Goal: Task Accomplishment & Management: Manage account settings

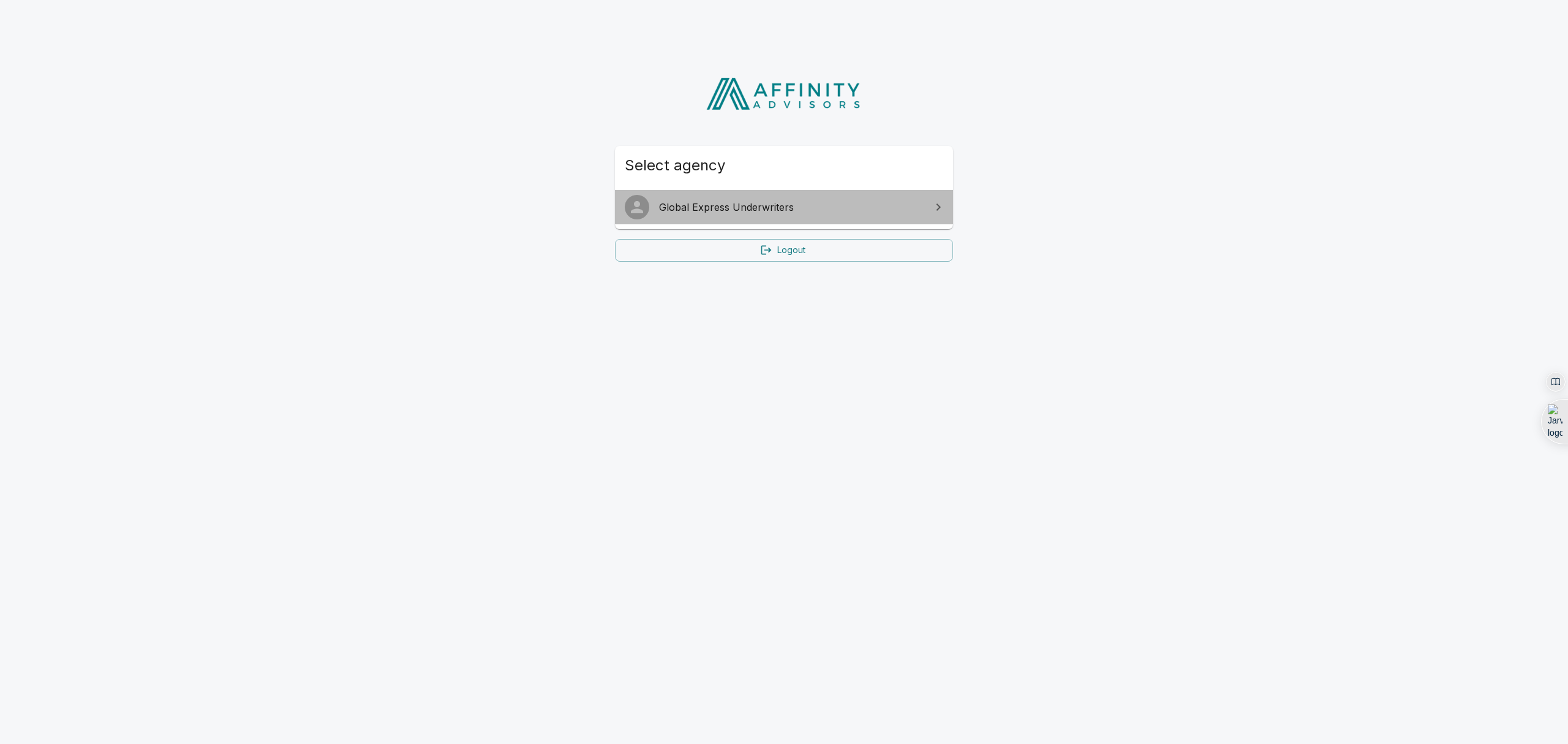
click at [902, 201] on span "Global Express Underwriters" at bounding box center [792, 206] width 265 height 14
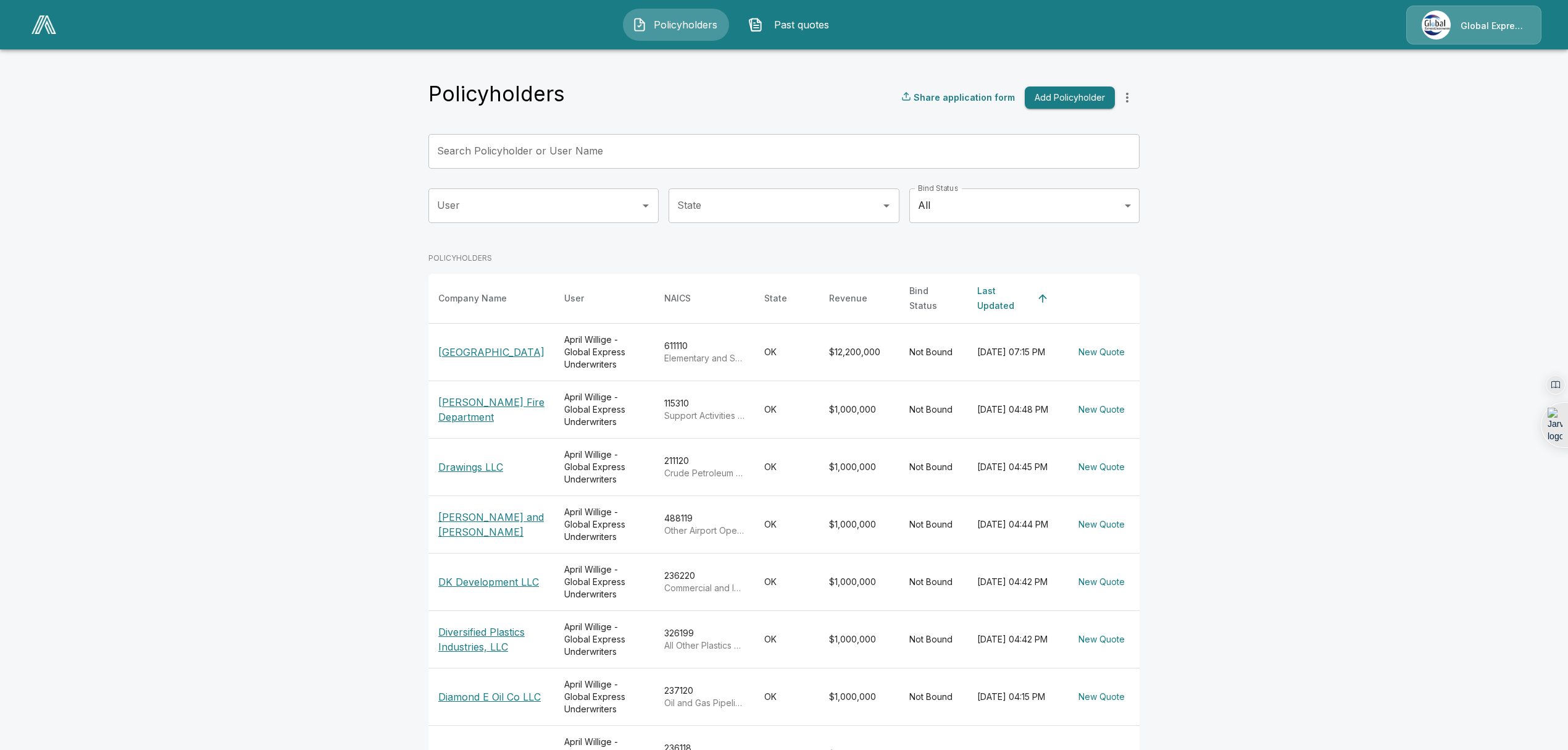
click at [602, 162] on input "Search Policyholder or User Name" at bounding box center [778, 152] width 698 height 35
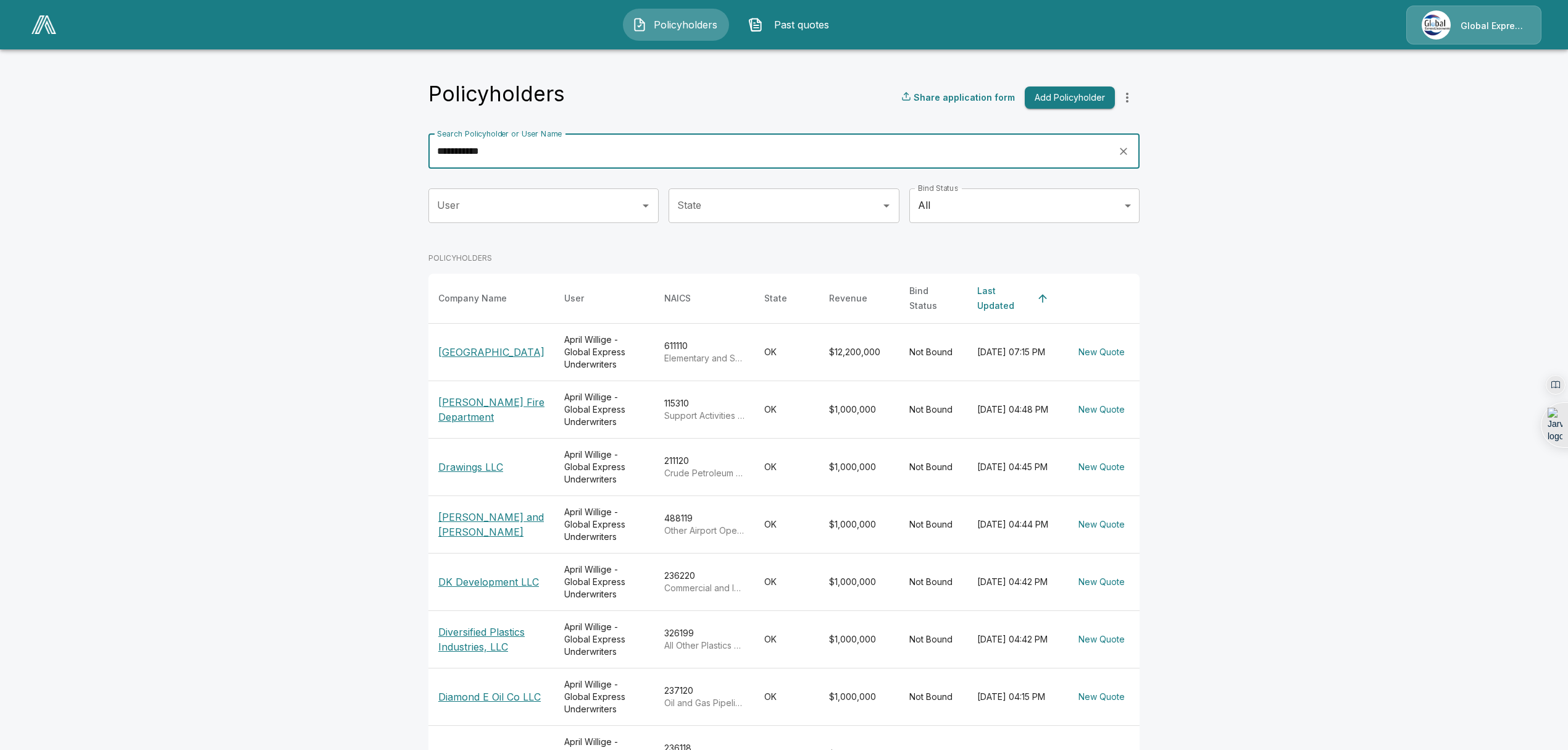
type input "**********"
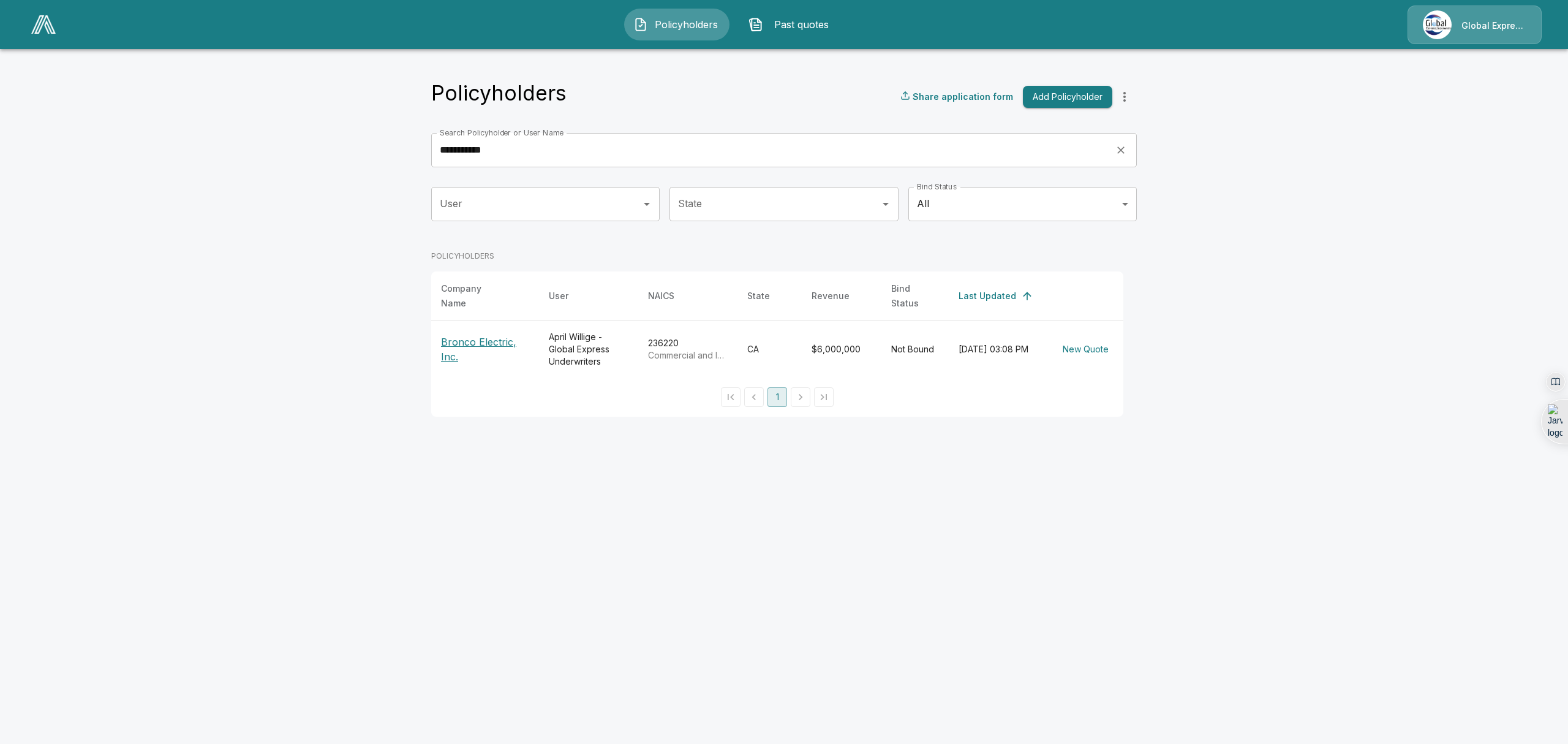
click at [469, 335] on p "Bronco Electric, Inc." at bounding box center [485, 349] width 88 height 29
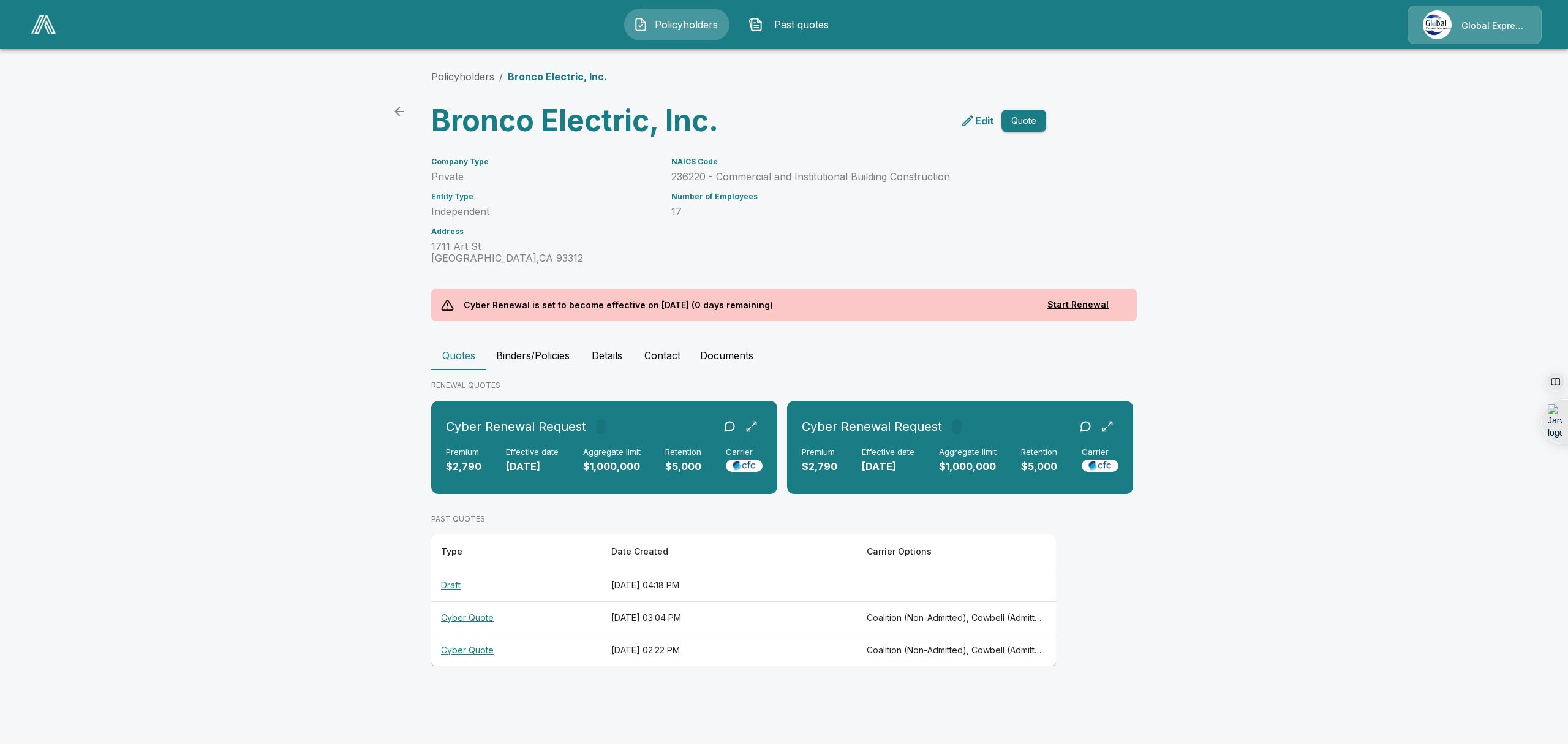
click at [455, 617] on th "Cyber Quote" at bounding box center [516, 617] width 170 height 32
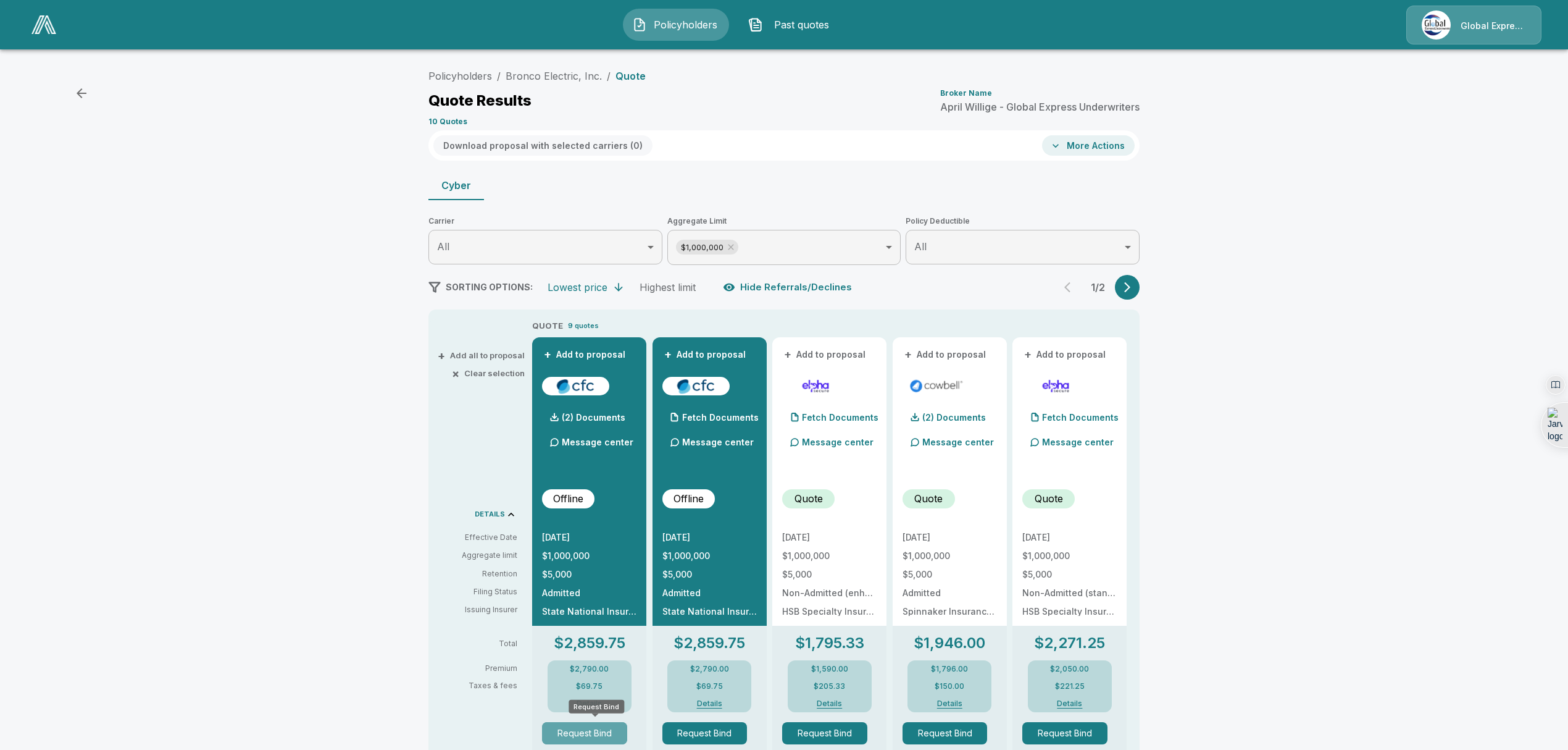
click at [581, 735] on button "Request Bind" at bounding box center [584, 733] width 85 height 22
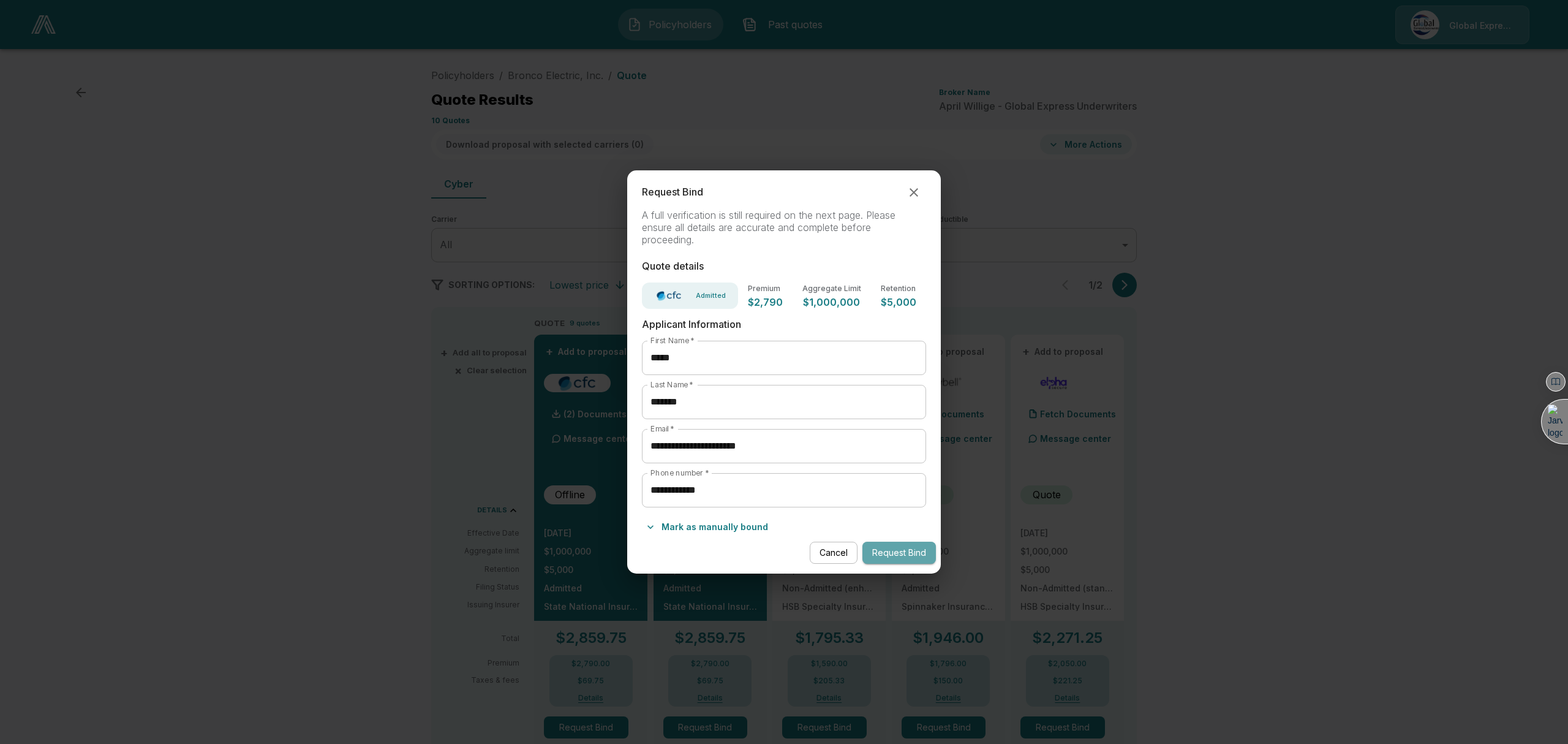
click at [897, 549] on button "Request Bind" at bounding box center [898, 553] width 73 height 23
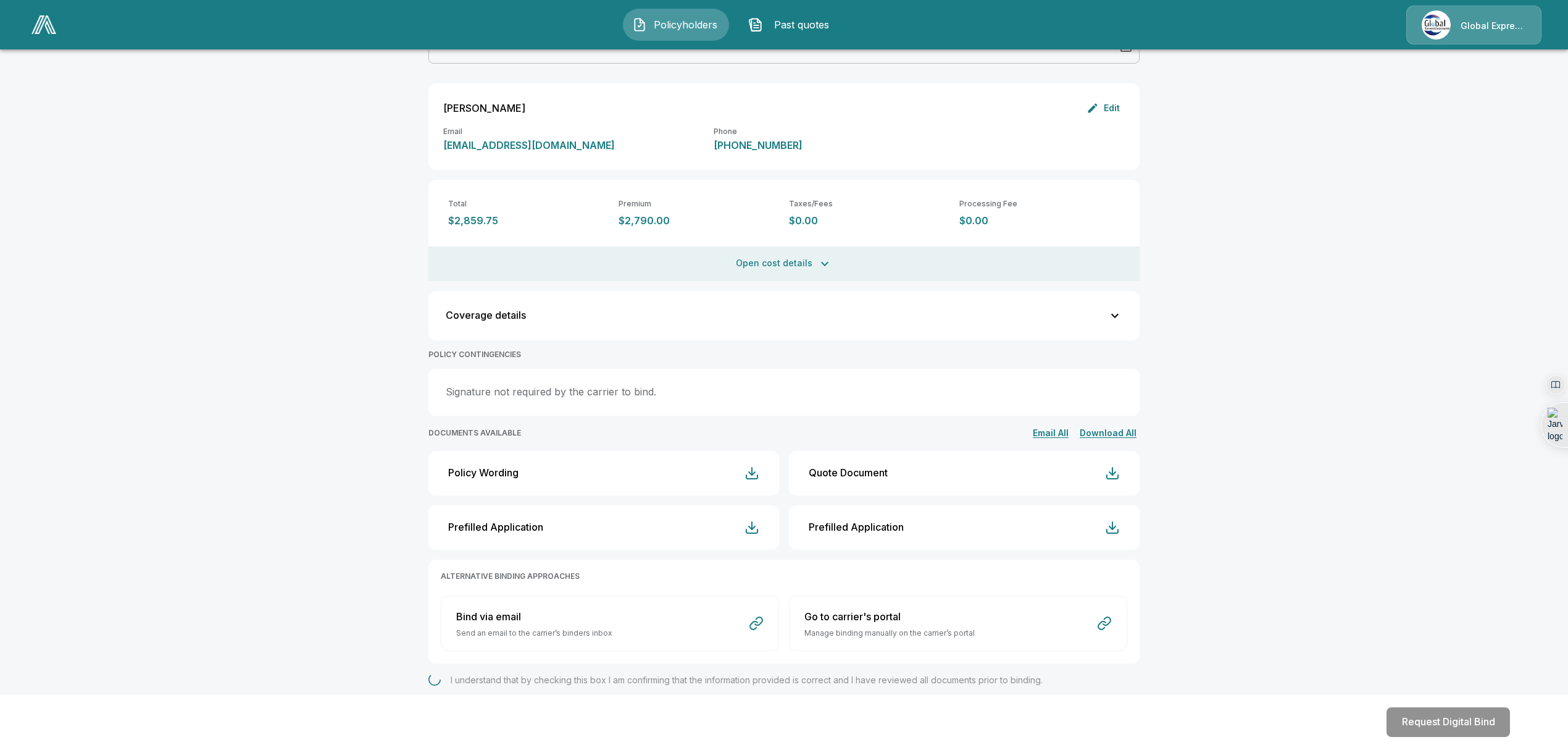
scroll to position [214, 0]
click at [1431, 726] on button "Request Digital Bind" at bounding box center [1448, 721] width 124 height 30
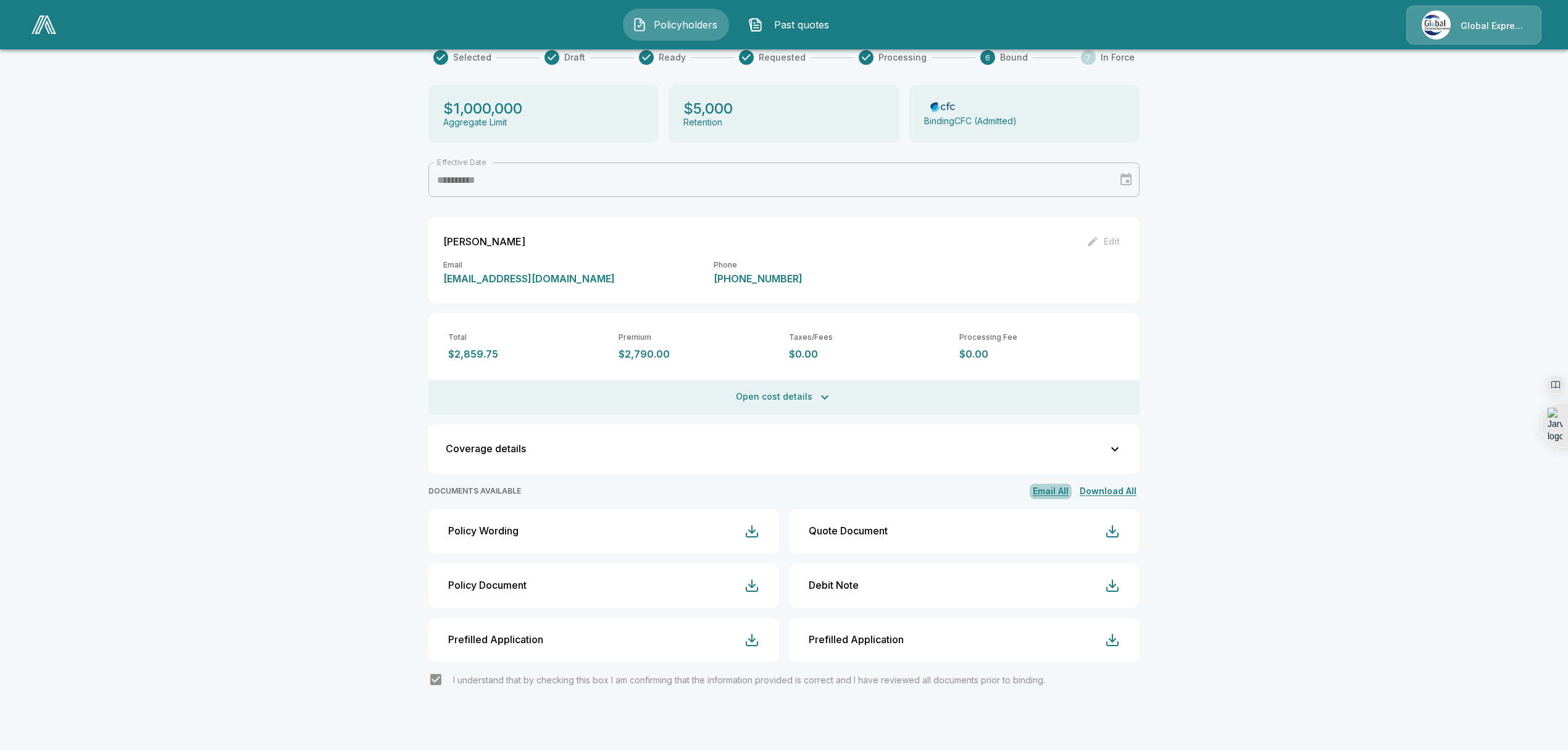
click at [1053, 492] on button "Email All" at bounding box center [1051, 491] width 42 height 15
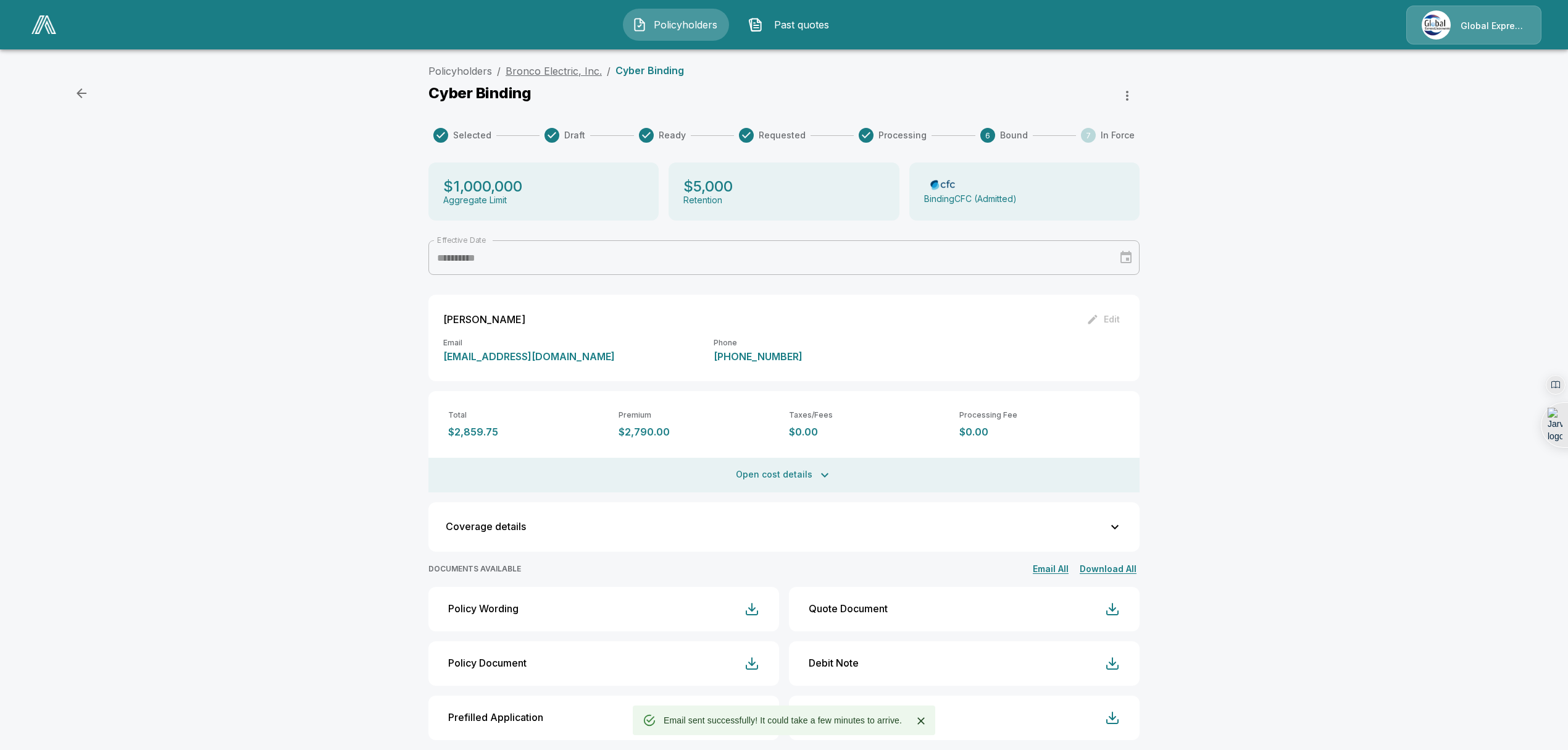
click at [556, 69] on link "Bronco Electric, Inc." at bounding box center [553, 71] width 96 height 12
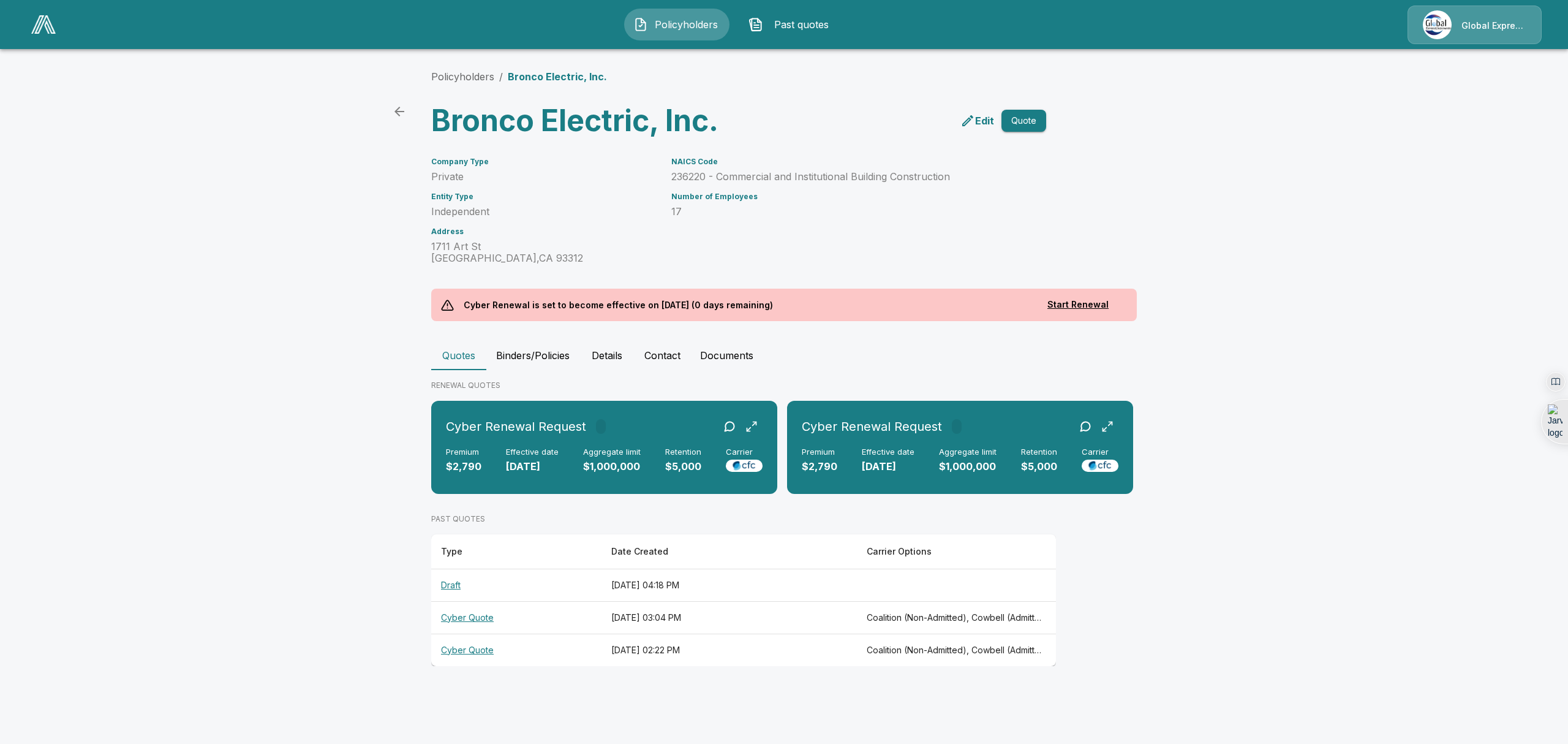
click at [549, 359] on button "Binders/Policies" at bounding box center [533, 355] width 93 height 29
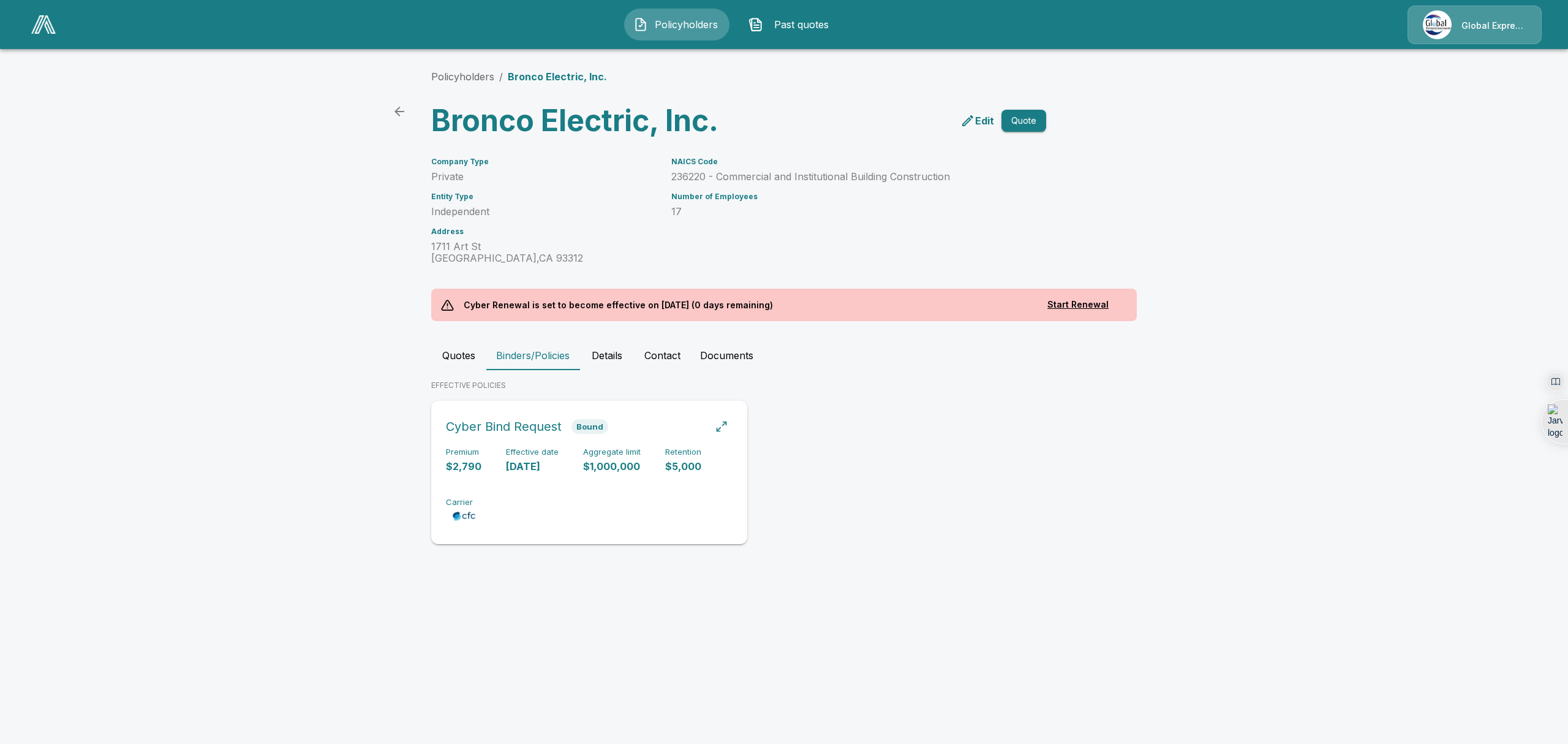
click at [655, 422] on div "Cyber Bind Request Bound" at bounding box center [589, 426] width 286 height 22
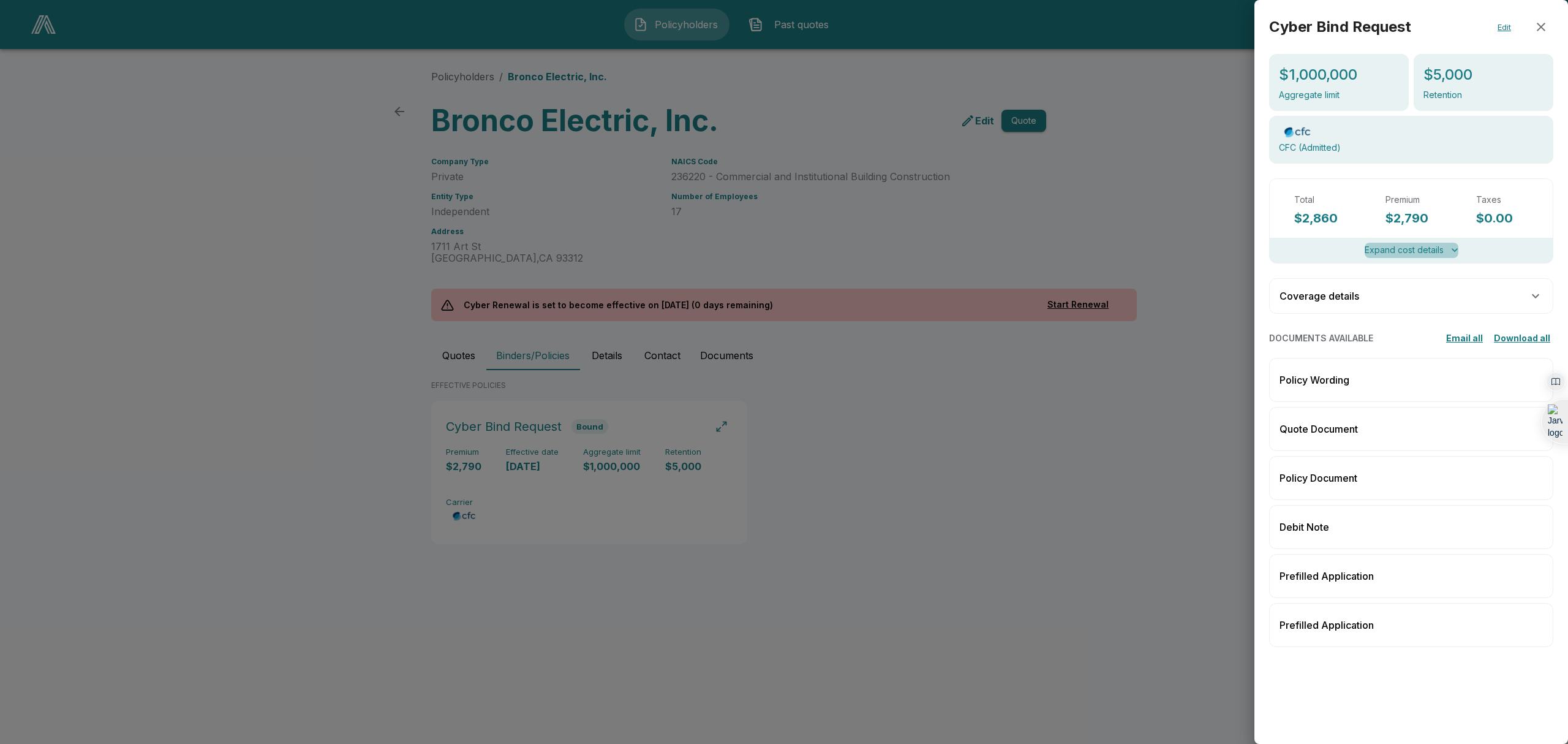
click at [1444, 254] on button "Expand cost details" at bounding box center [1411, 250] width 94 height 15
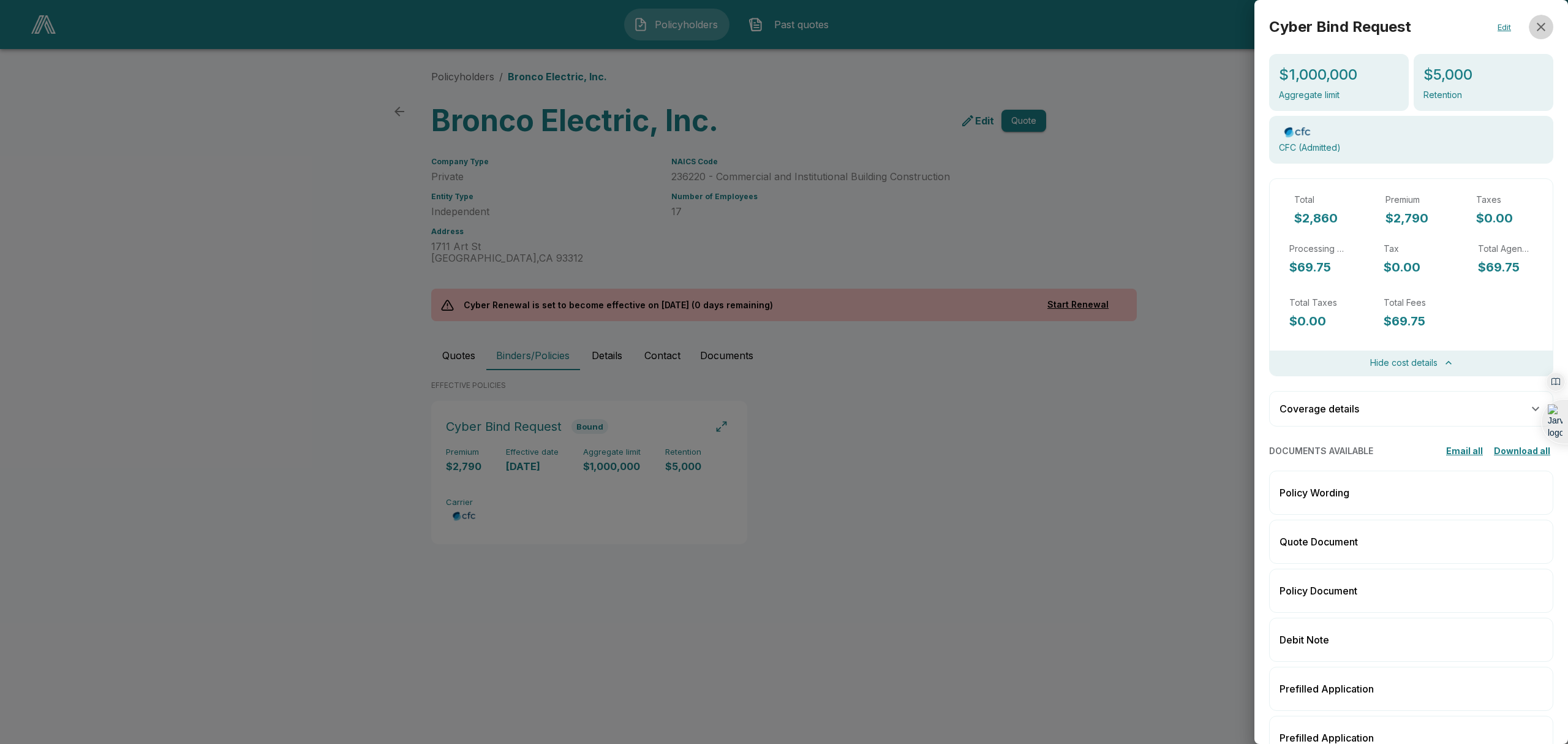
click at [1534, 30] on icon "button" at bounding box center [1540, 27] width 14 height 14
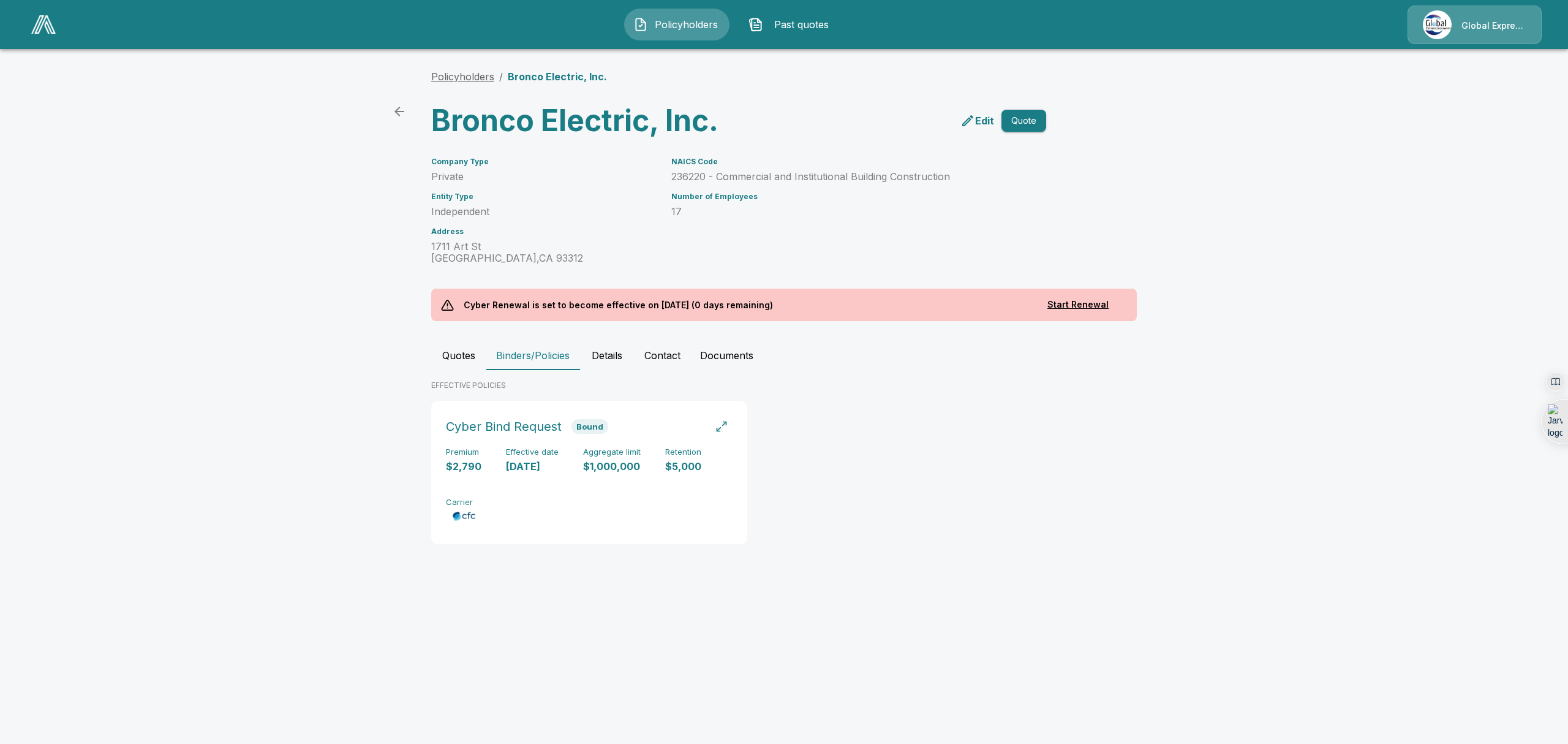
click at [461, 71] on link "Policyholders" at bounding box center [462, 76] width 63 height 12
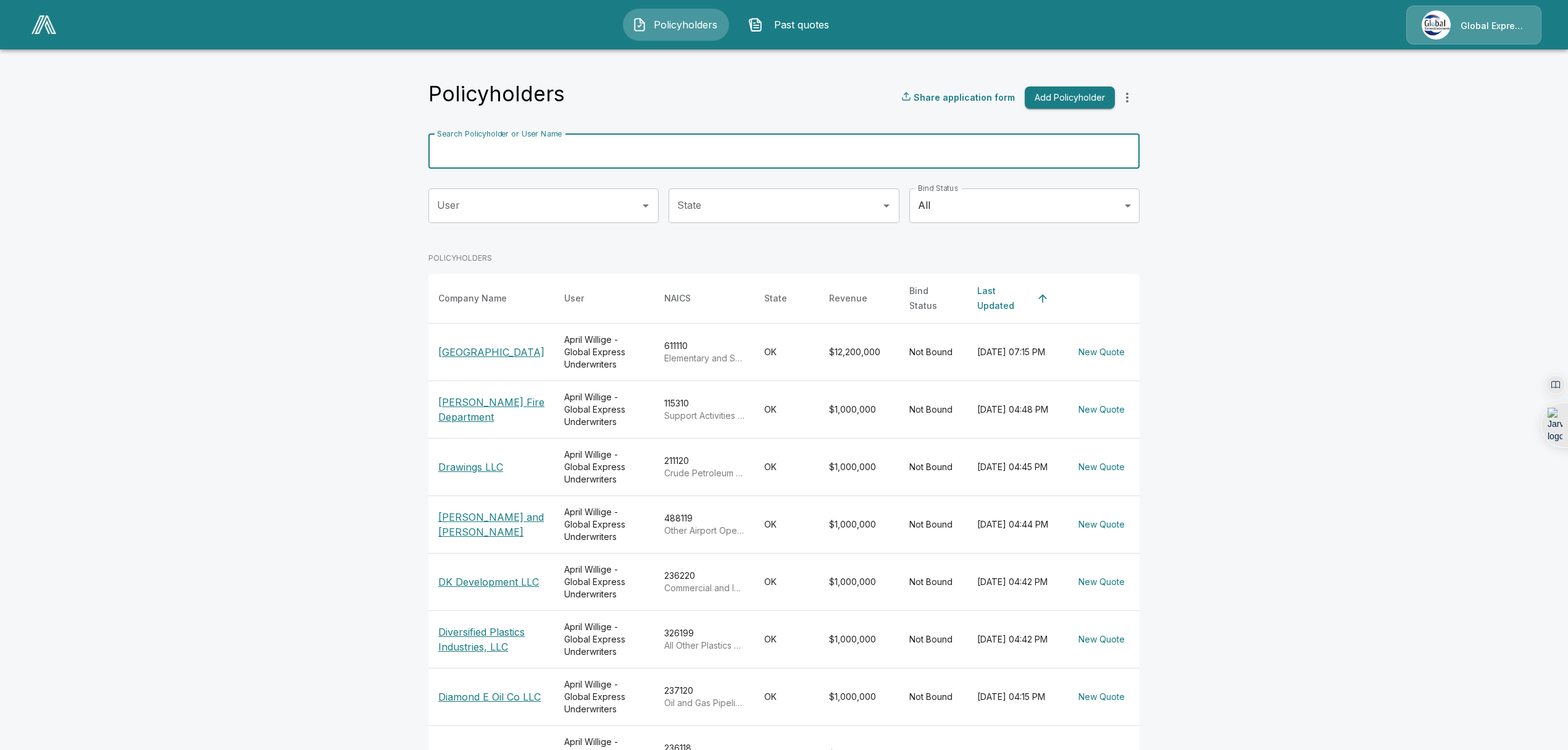
click at [618, 136] on input "Search Policyholder or User Name" at bounding box center [778, 152] width 698 height 35
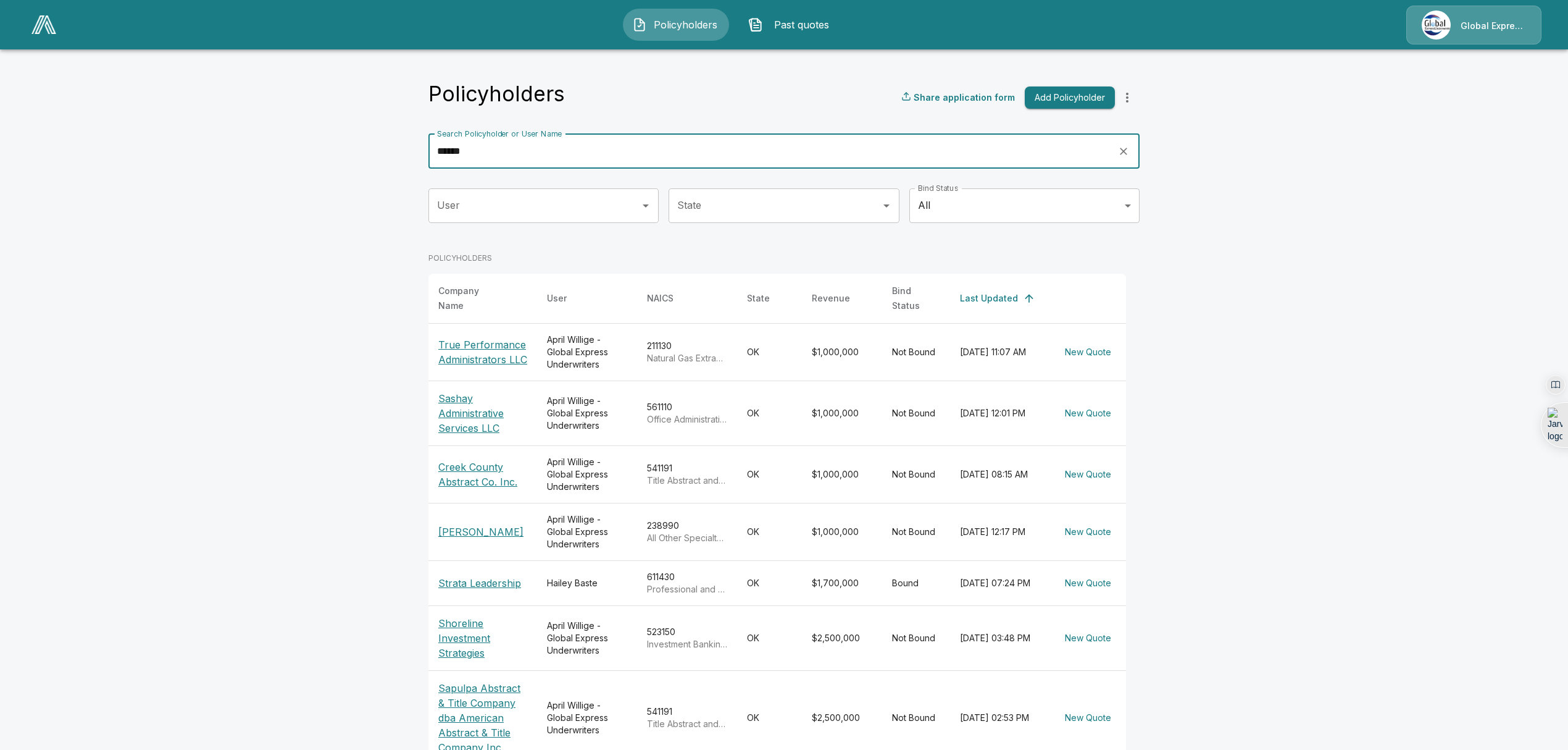
type input "******"
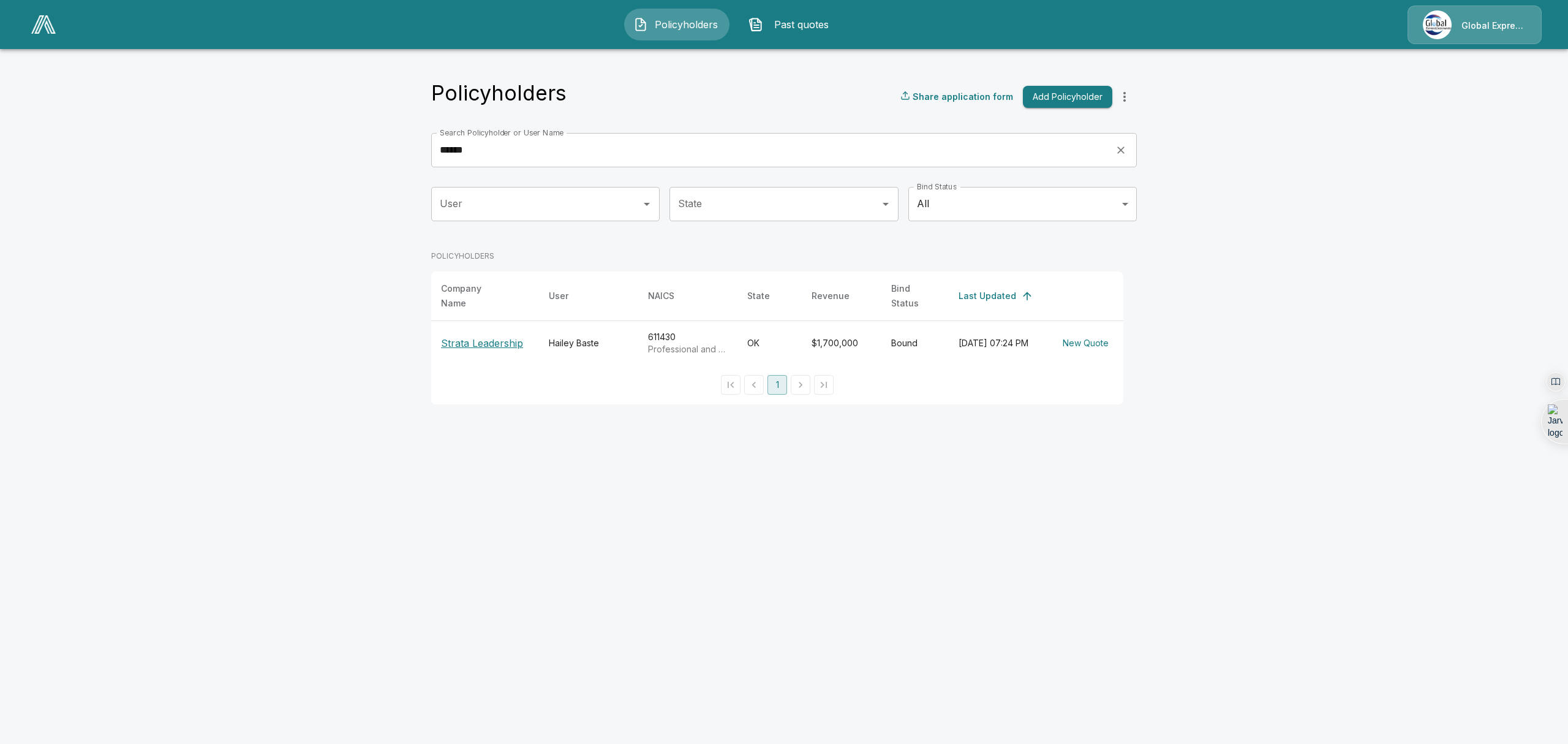
click at [486, 336] on p "Strata Leadership" at bounding box center [485, 343] width 88 height 14
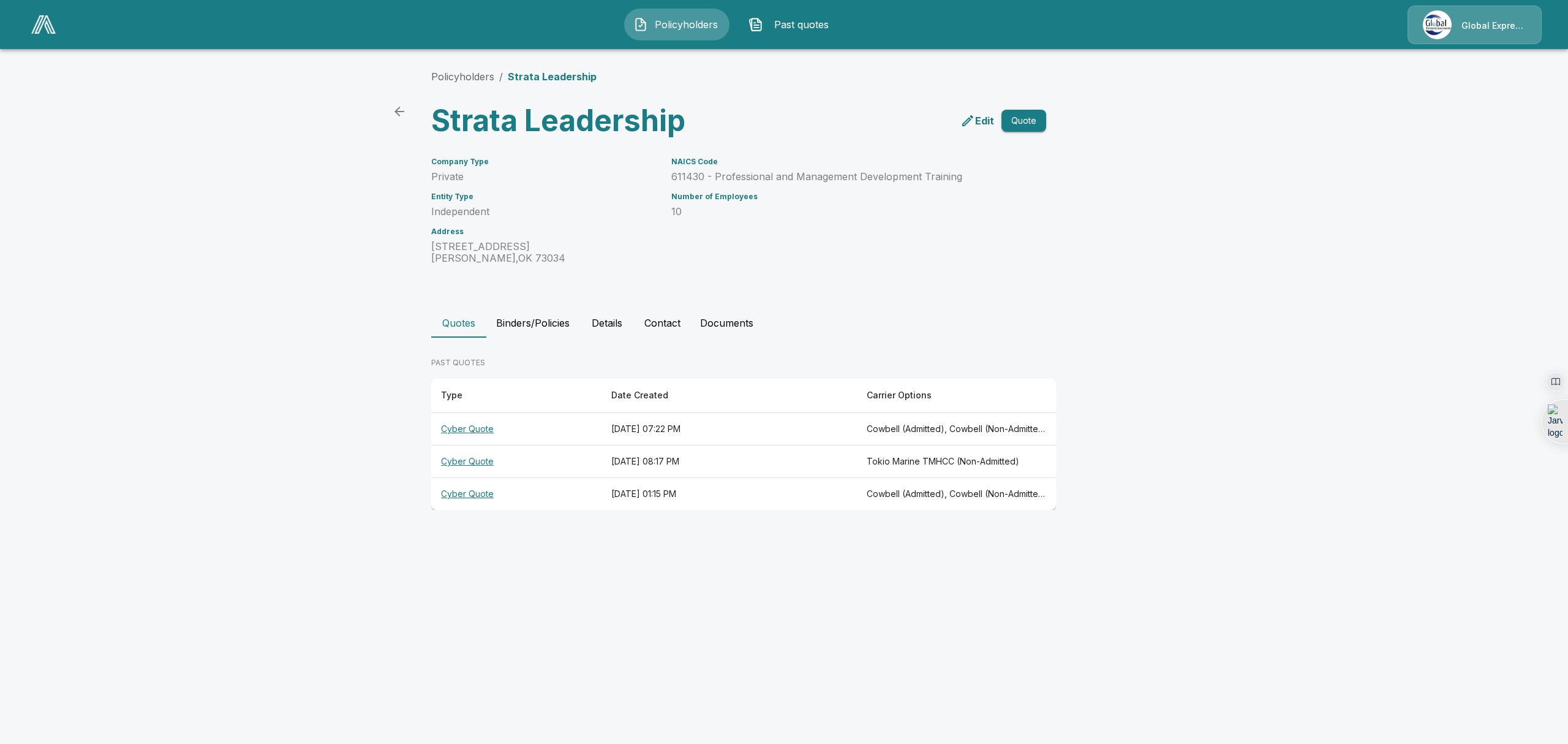
click at [457, 435] on th "Cyber Quote" at bounding box center [516, 429] width 170 height 32
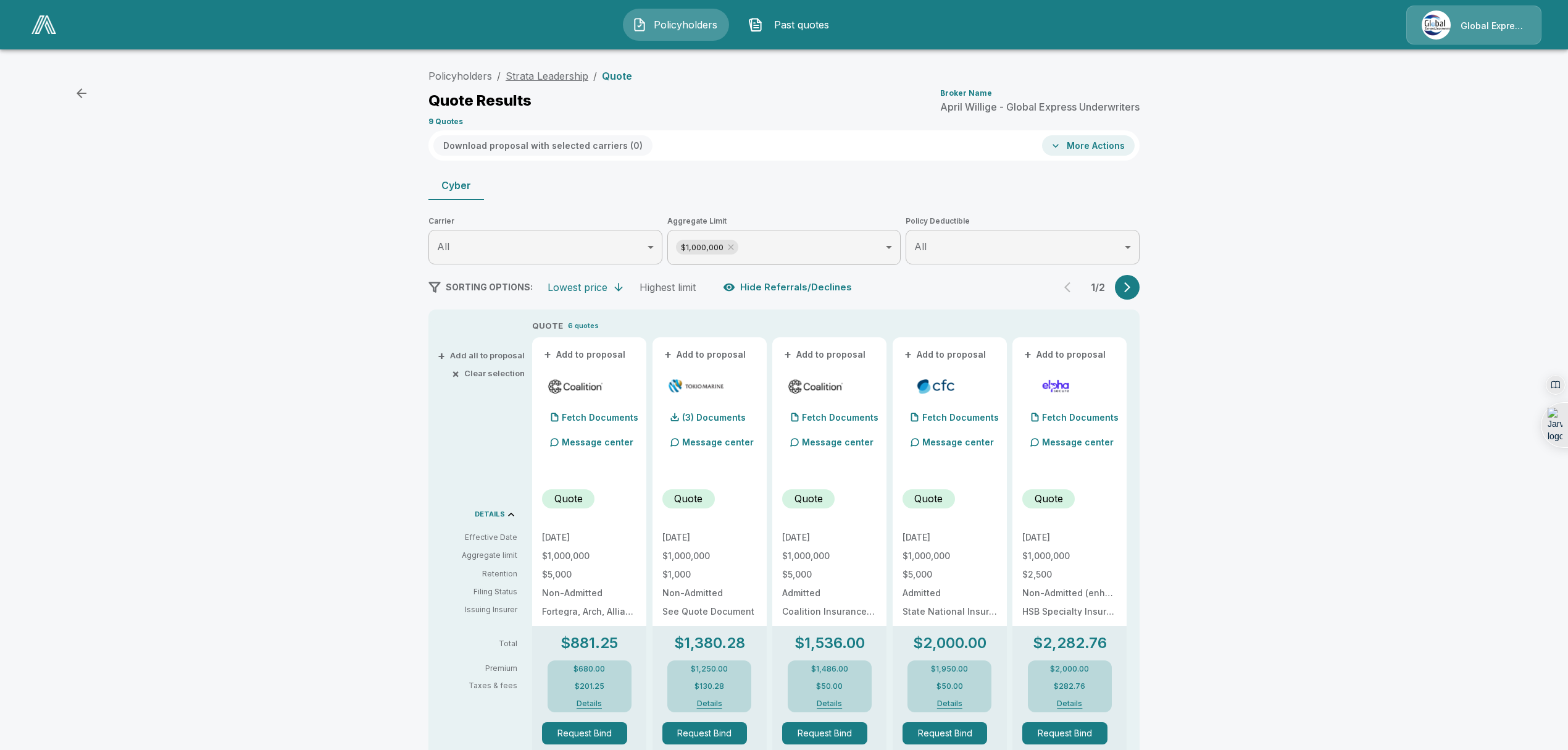
click at [527, 72] on link "Strata Leadership" at bounding box center [547, 76] width 82 height 12
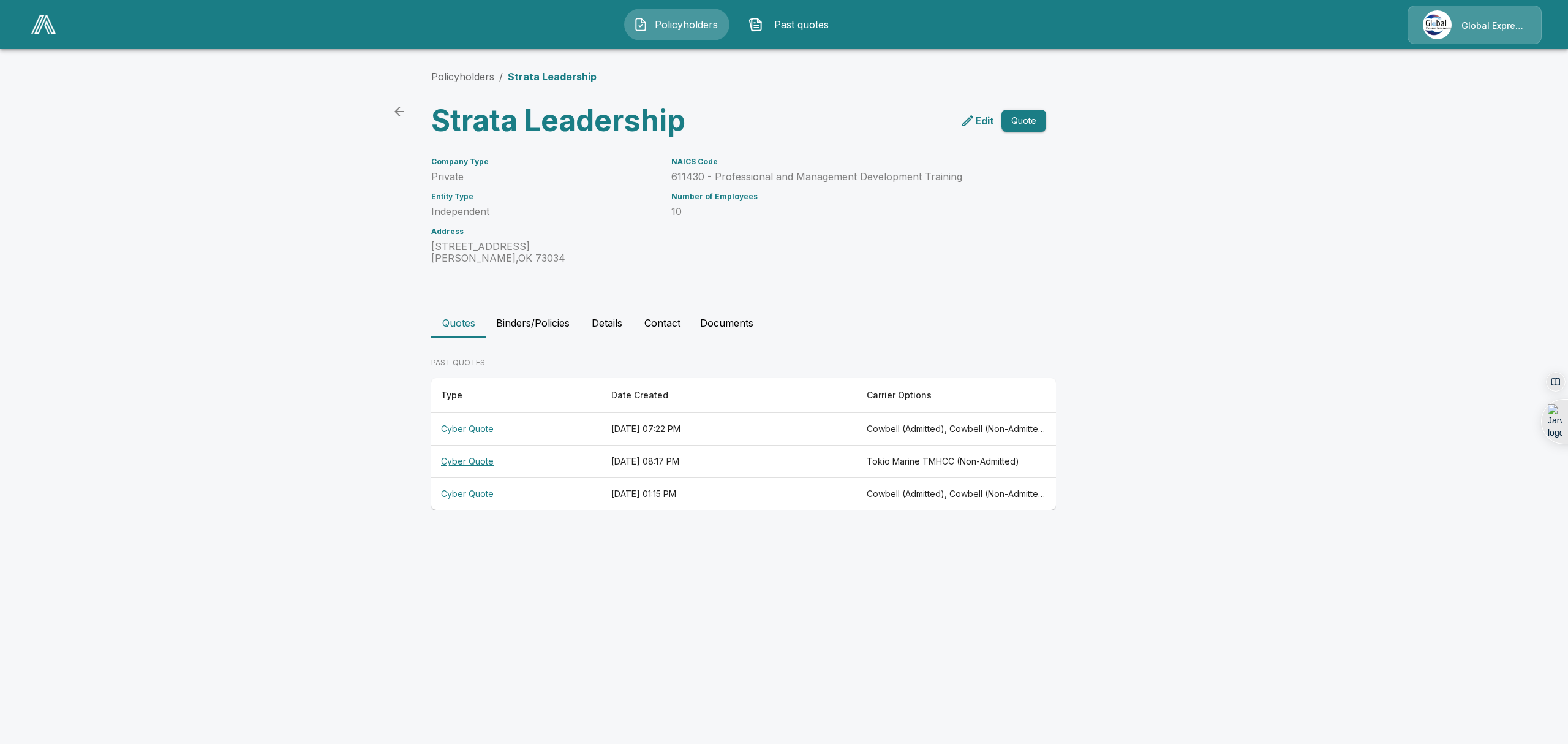
click at [482, 460] on th "Cyber Quote" at bounding box center [516, 461] width 170 height 32
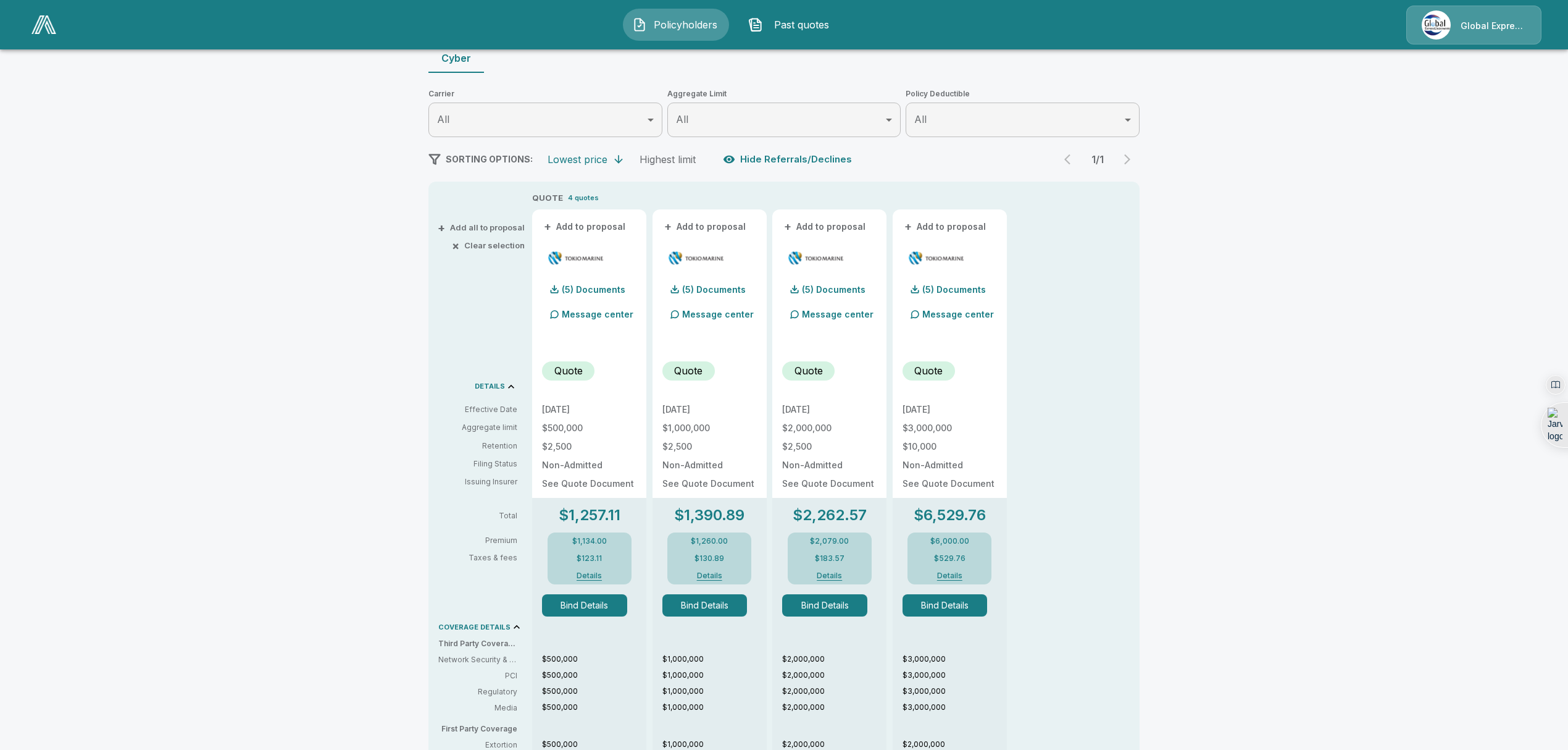
scroll to position [75, 0]
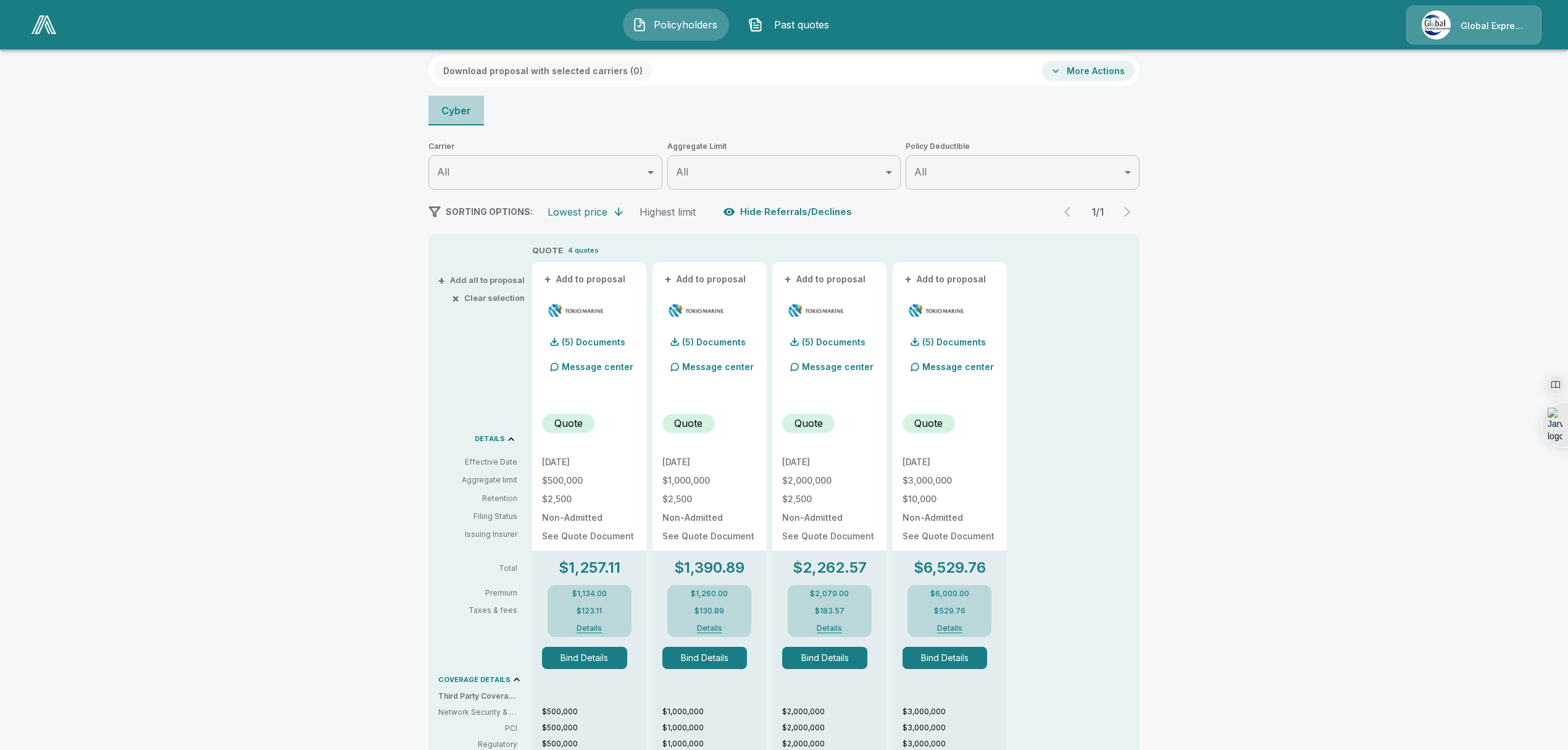
click at [458, 104] on button "Cyber" at bounding box center [456, 110] width 56 height 30
click at [464, 112] on button "Cyber" at bounding box center [456, 110] width 56 height 30
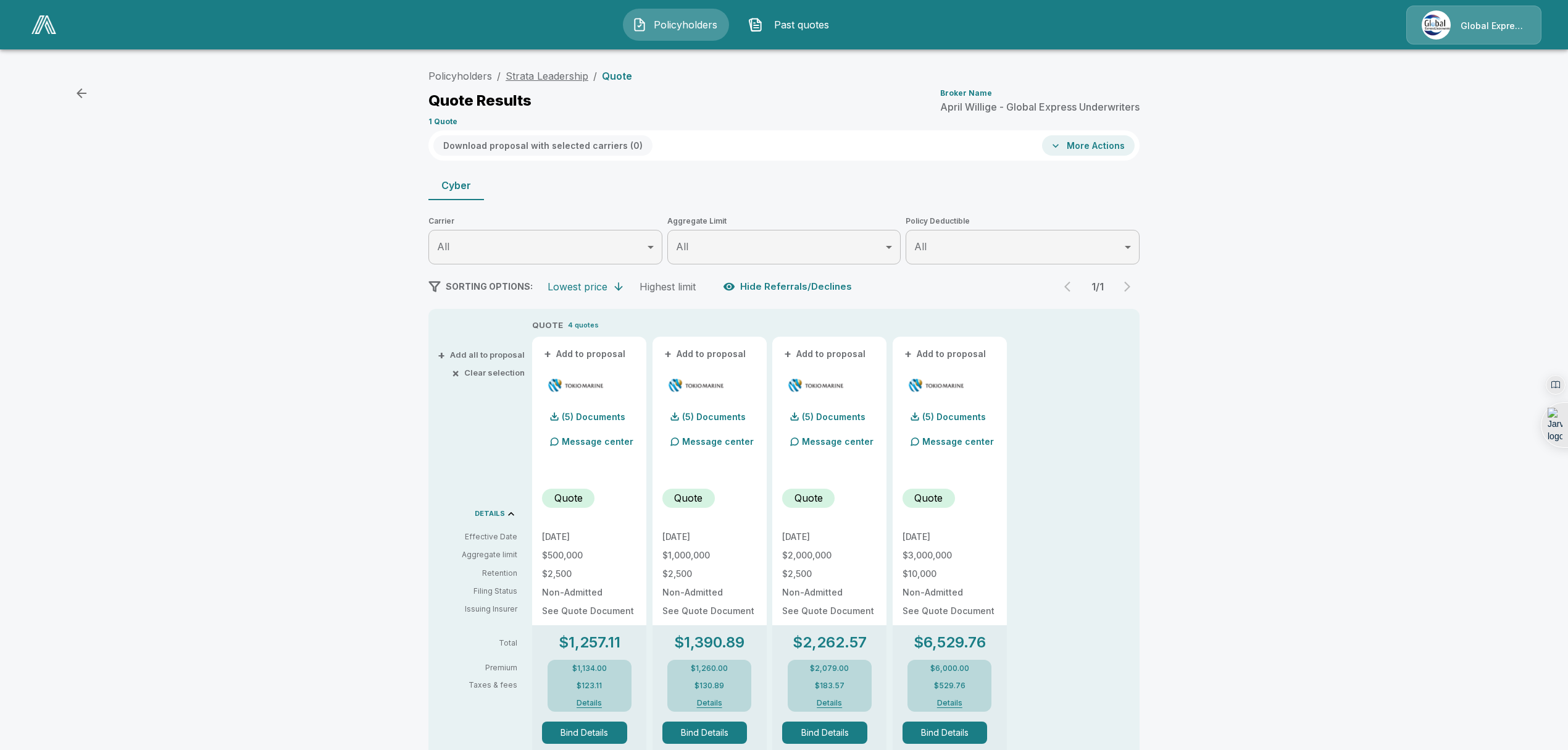
click at [555, 81] on link "Strata Leadership" at bounding box center [547, 76] width 82 height 12
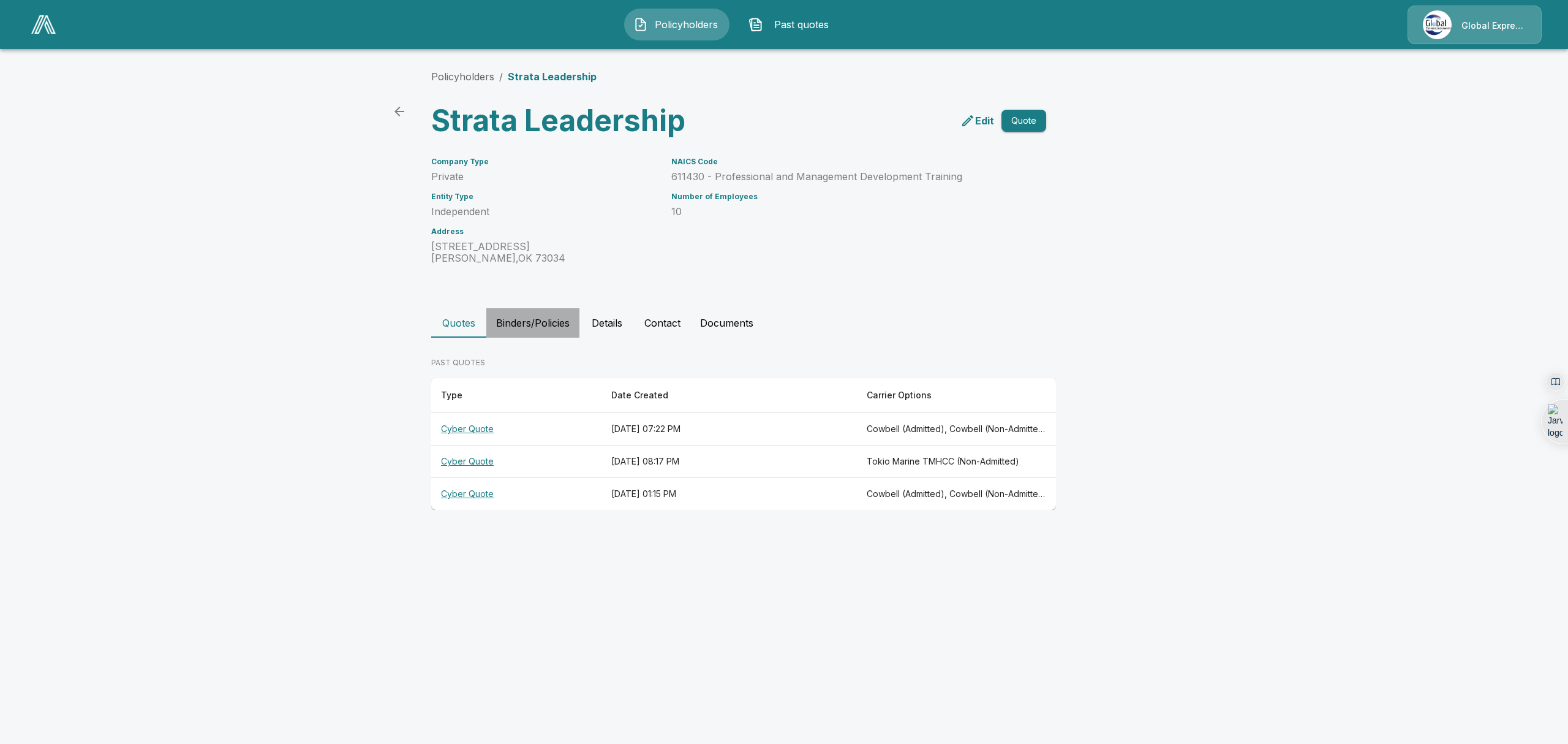
click at [544, 315] on button "Binders/Policies" at bounding box center [533, 323] width 93 height 29
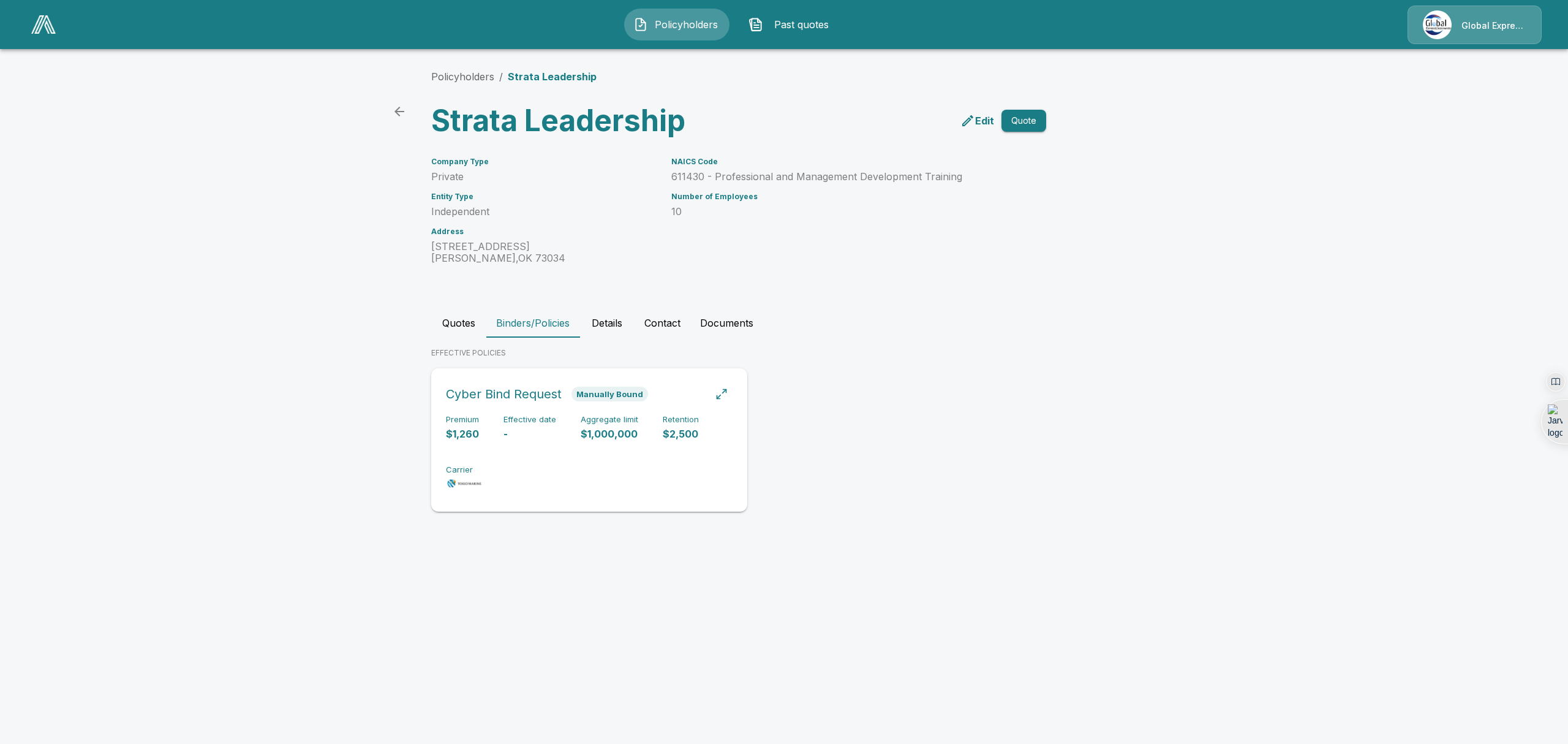
click at [514, 442] on div "Premium $1,260 Effective date - Aggregate limit $1,000,000 Retention $2,500 Car…" at bounding box center [589, 453] width 286 height 77
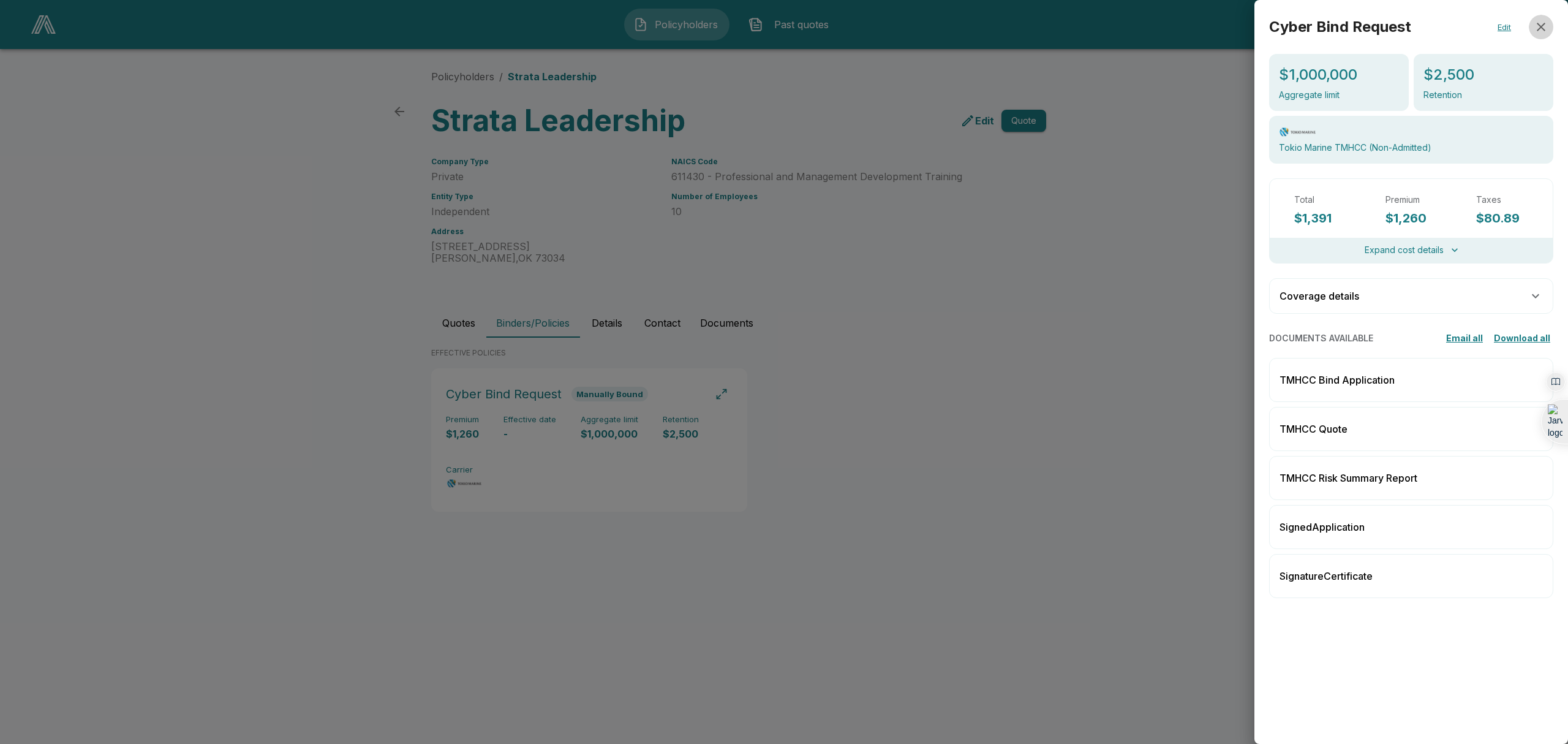
click at [1535, 29] on icon "button" at bounding box center [1540, 27] width 14 height 14
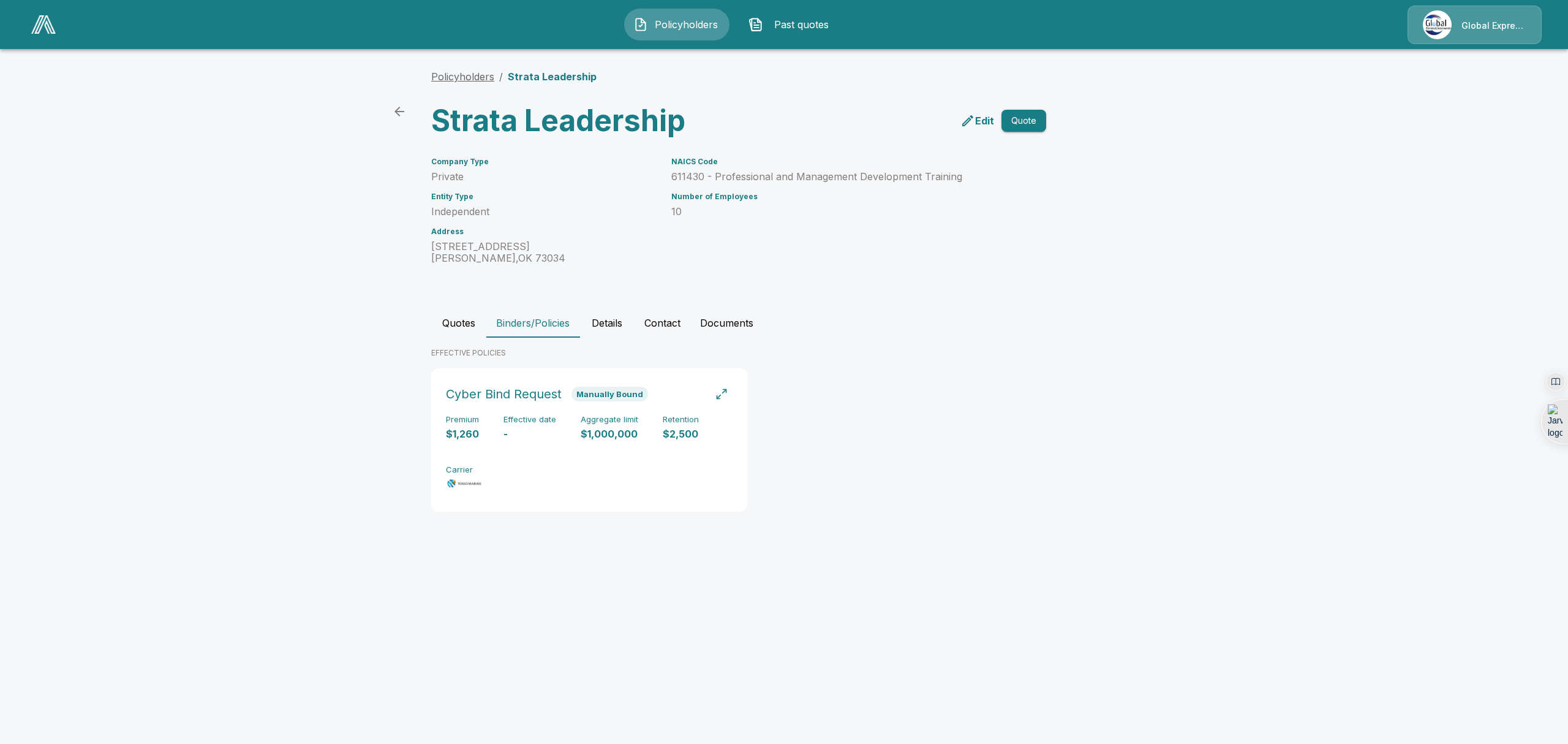
click at [457, 76] on link "Policyholders" at bounding box center [462, 76] width 63 height 12
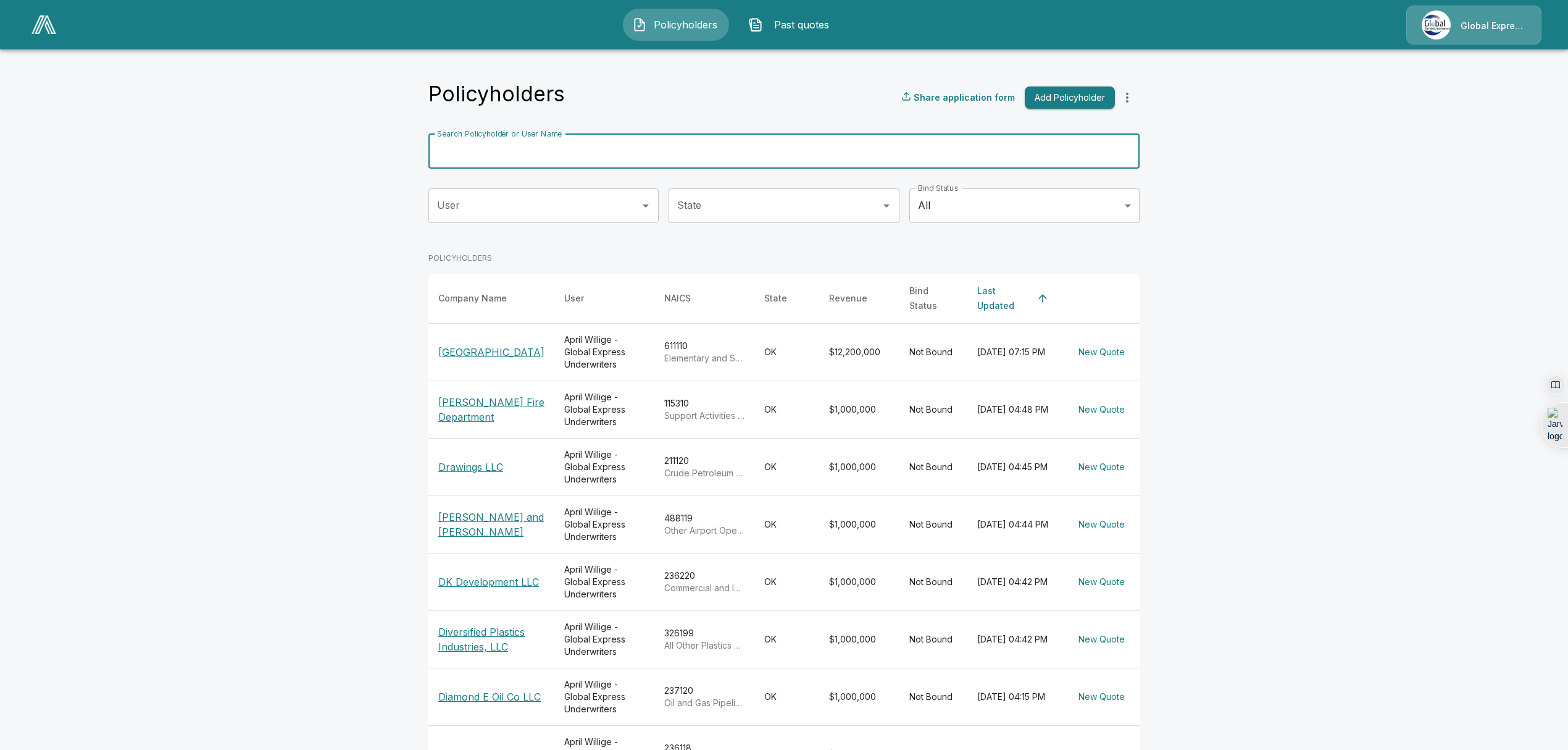
click at [628, 156] on input "Search Policyholder or User Name" at bounding box center [778, 152] width 698 height 35
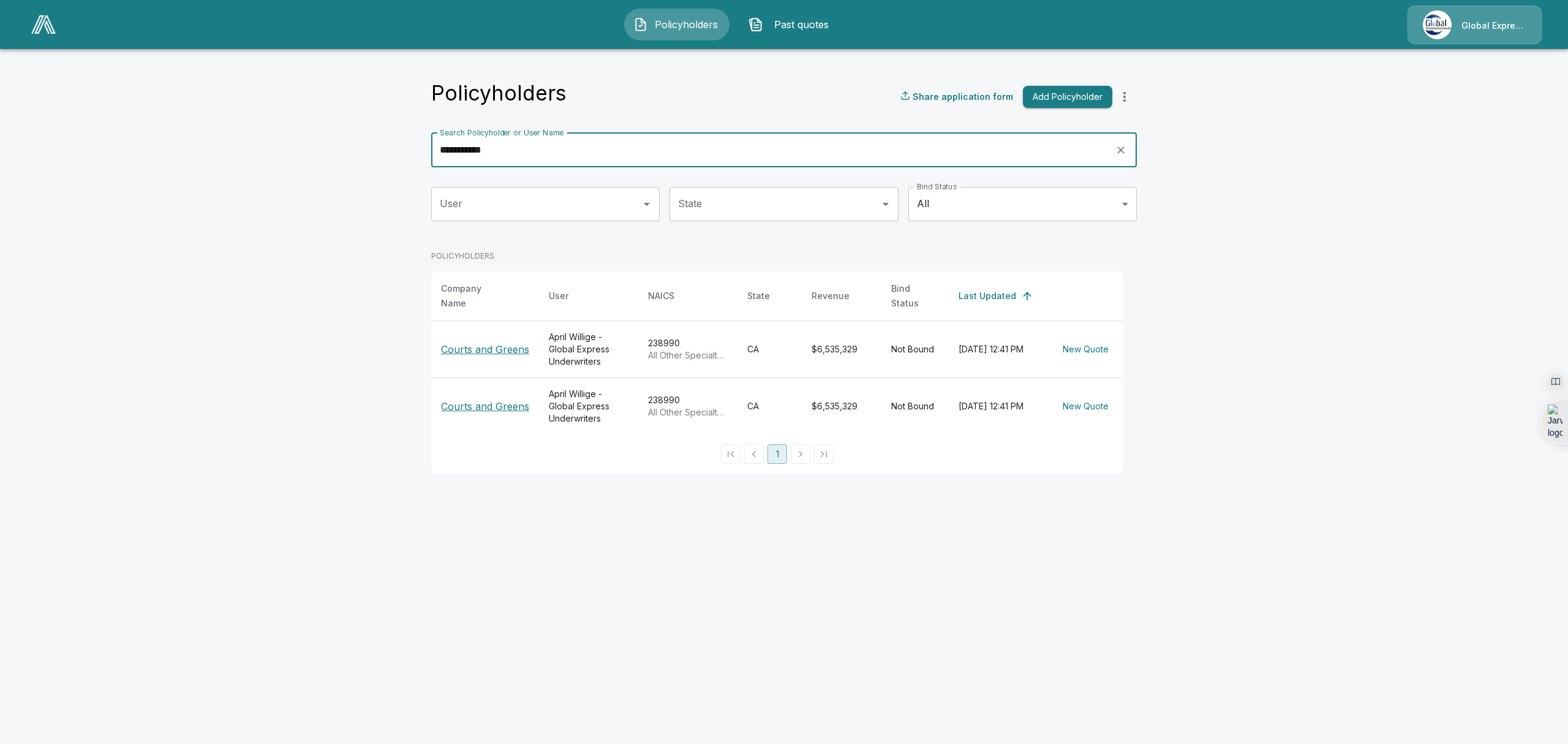
type input "**********"
click at [495, 342] on p "Courts and Greens" at bounding box center [485, 348] width 88 height 14
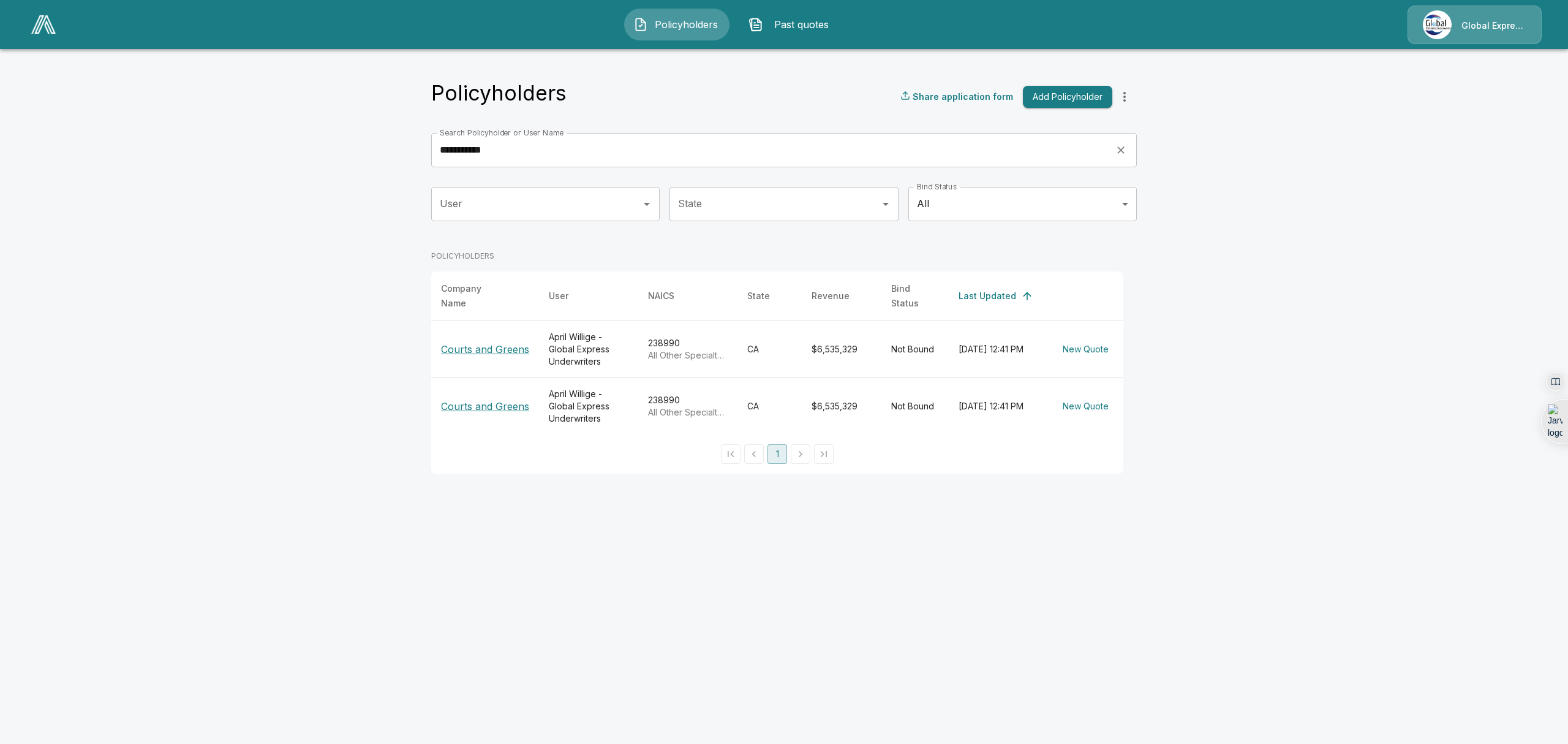
click at [493, 401] on p "Courts and Greens" at bounding box center [485, 405] width 88 height 14
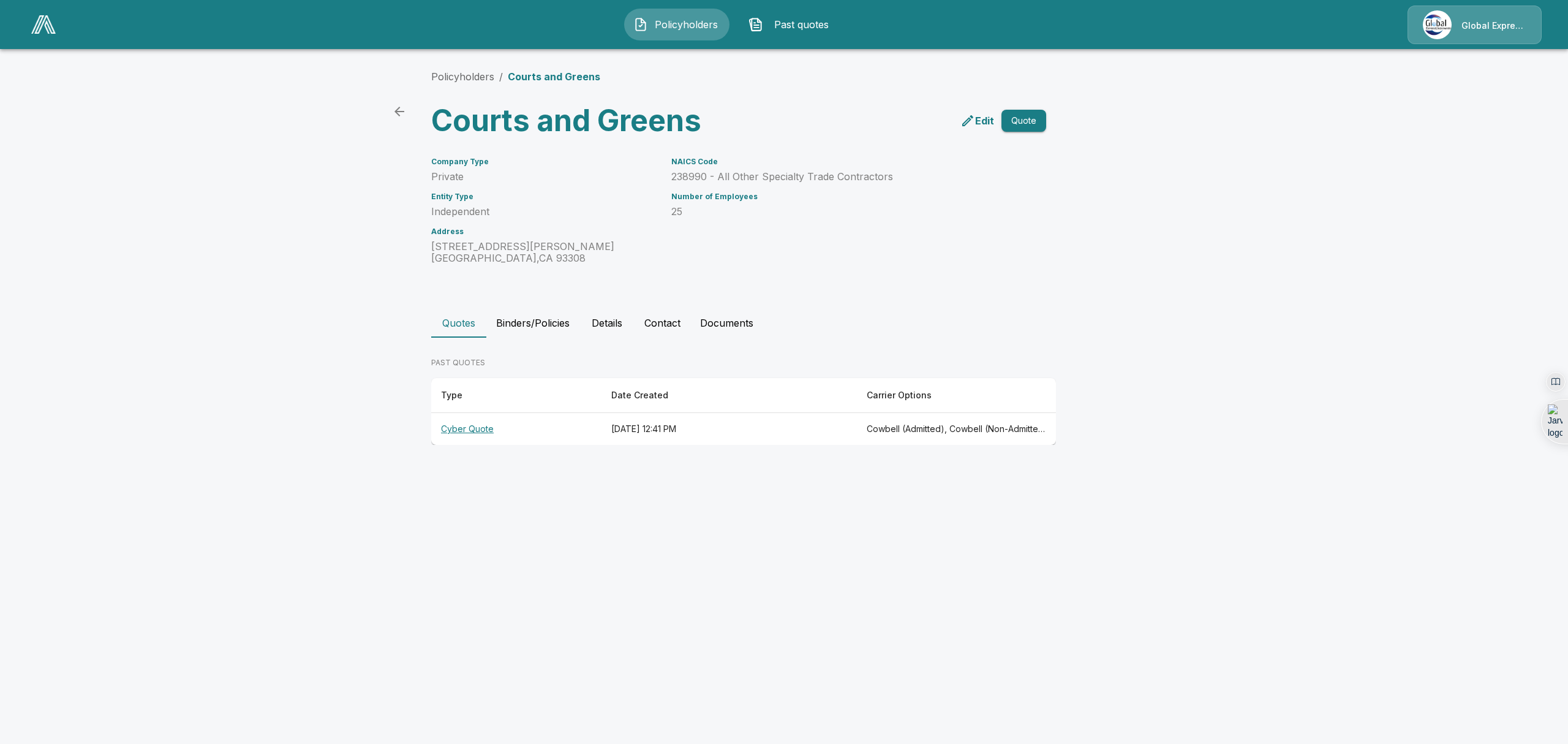
click at [469, 427] on th "Cyber Quote" at bounding box center [516, 429] width 170 height 32
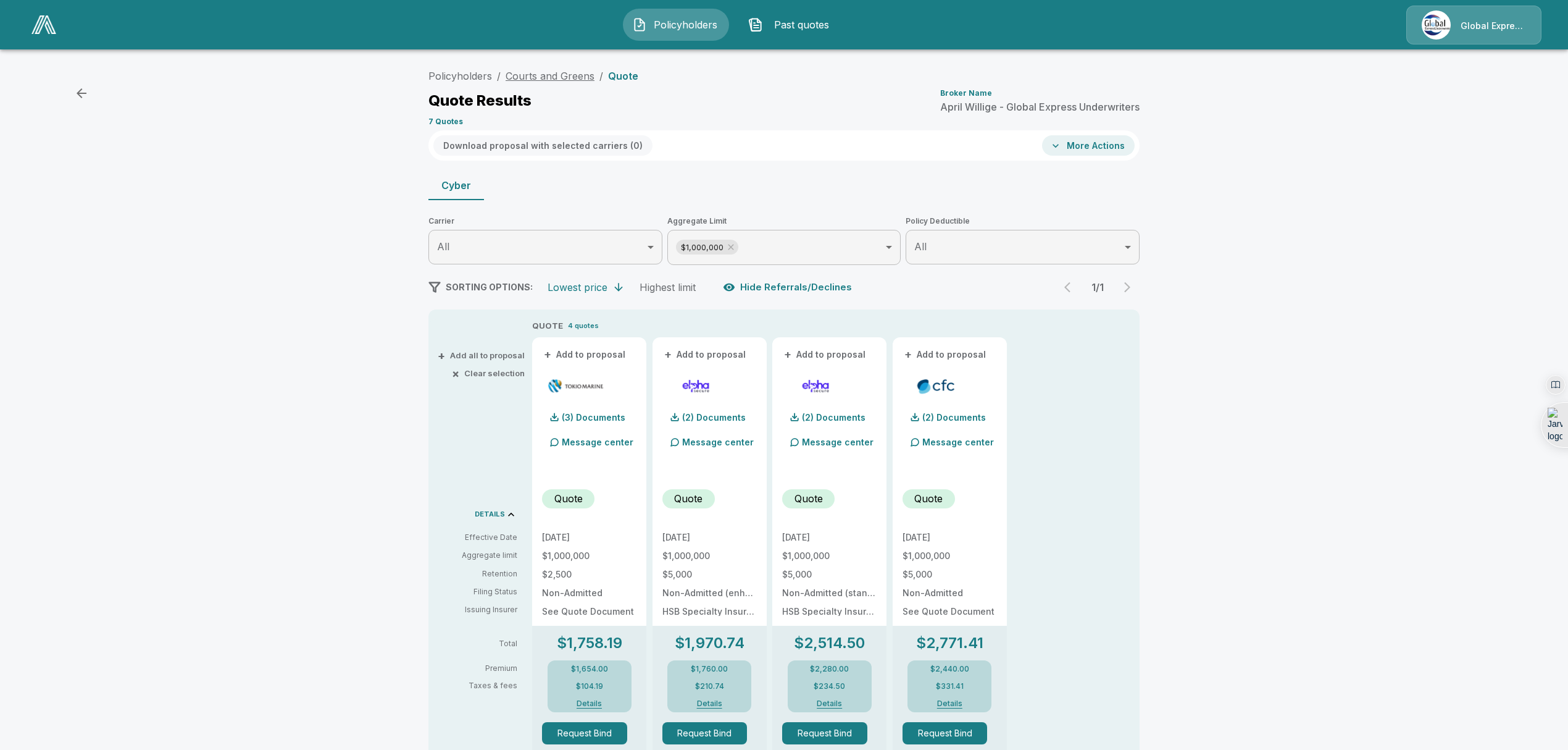
click at [550, 72] on link "Courts and Greens" at bounding box center [550, 76] width 89 height 12
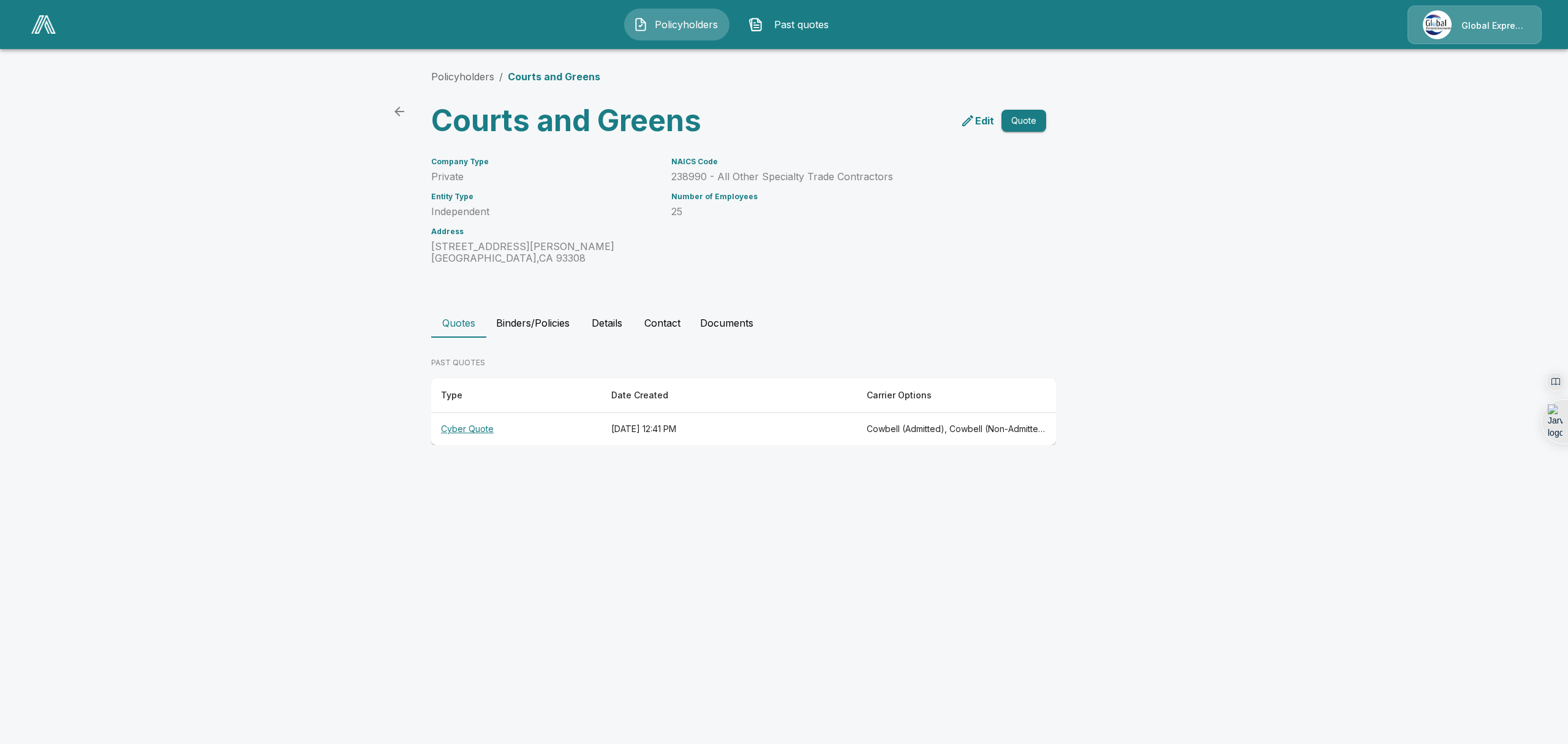
click at [457, 82] on li "Policyholders" at bounding box center [462, 76] width 63 height 14
click at [457, 79] on link "Policyholders" at bounding box center [462, 76] width 63 height 12
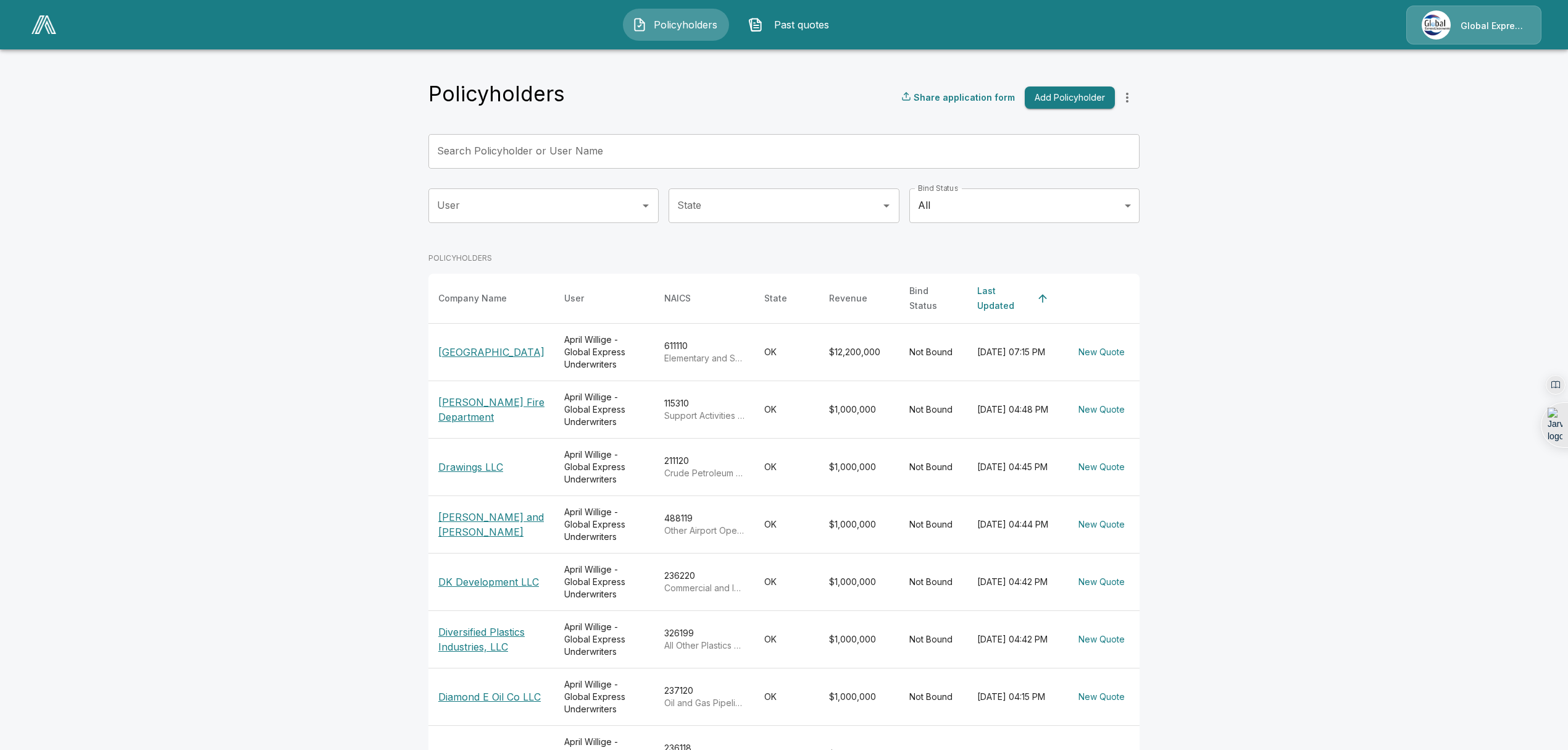
click at [564, 154] on input "Search Policyholder or User Name" at bounding box center [778, 152] width 698 height 35
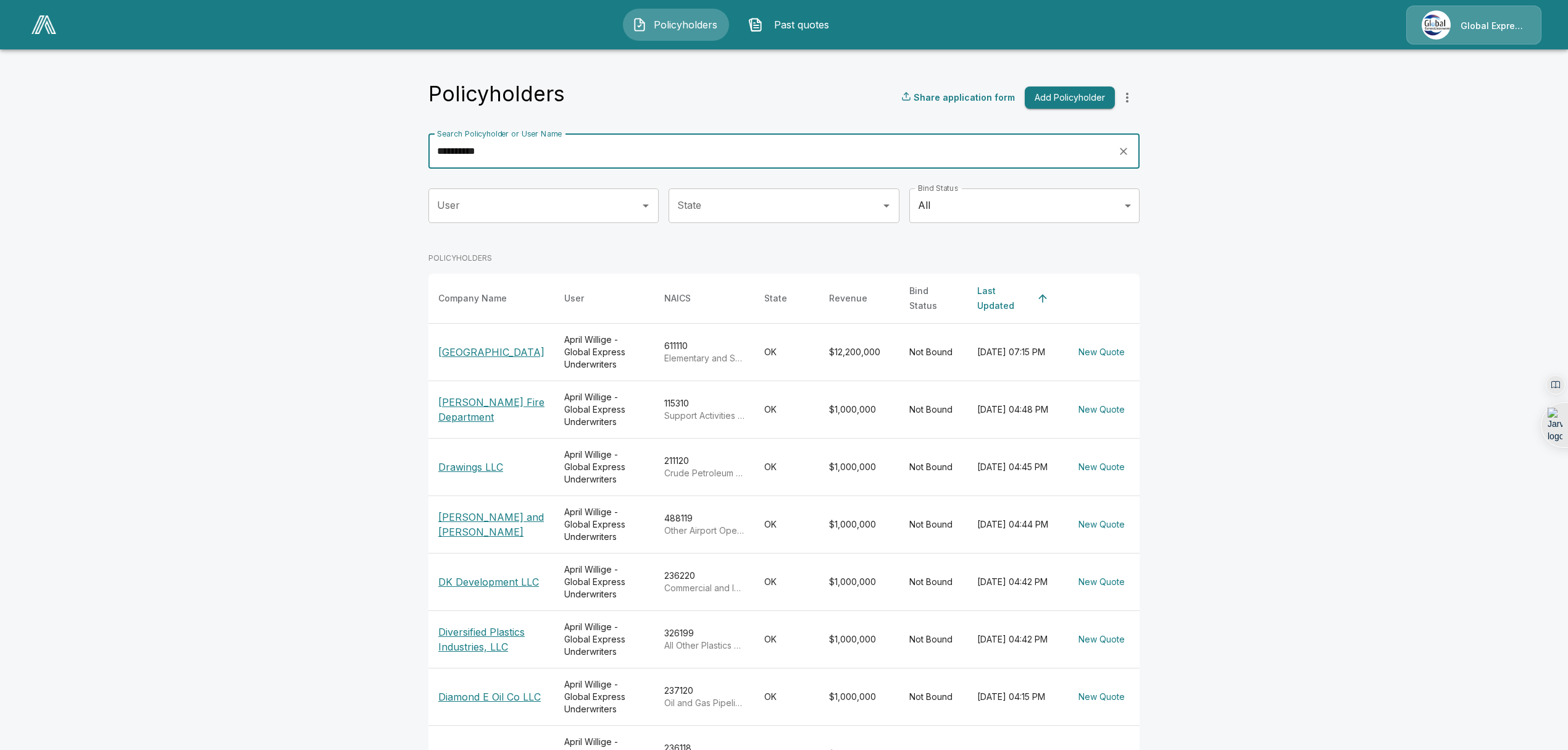
type input "**********"
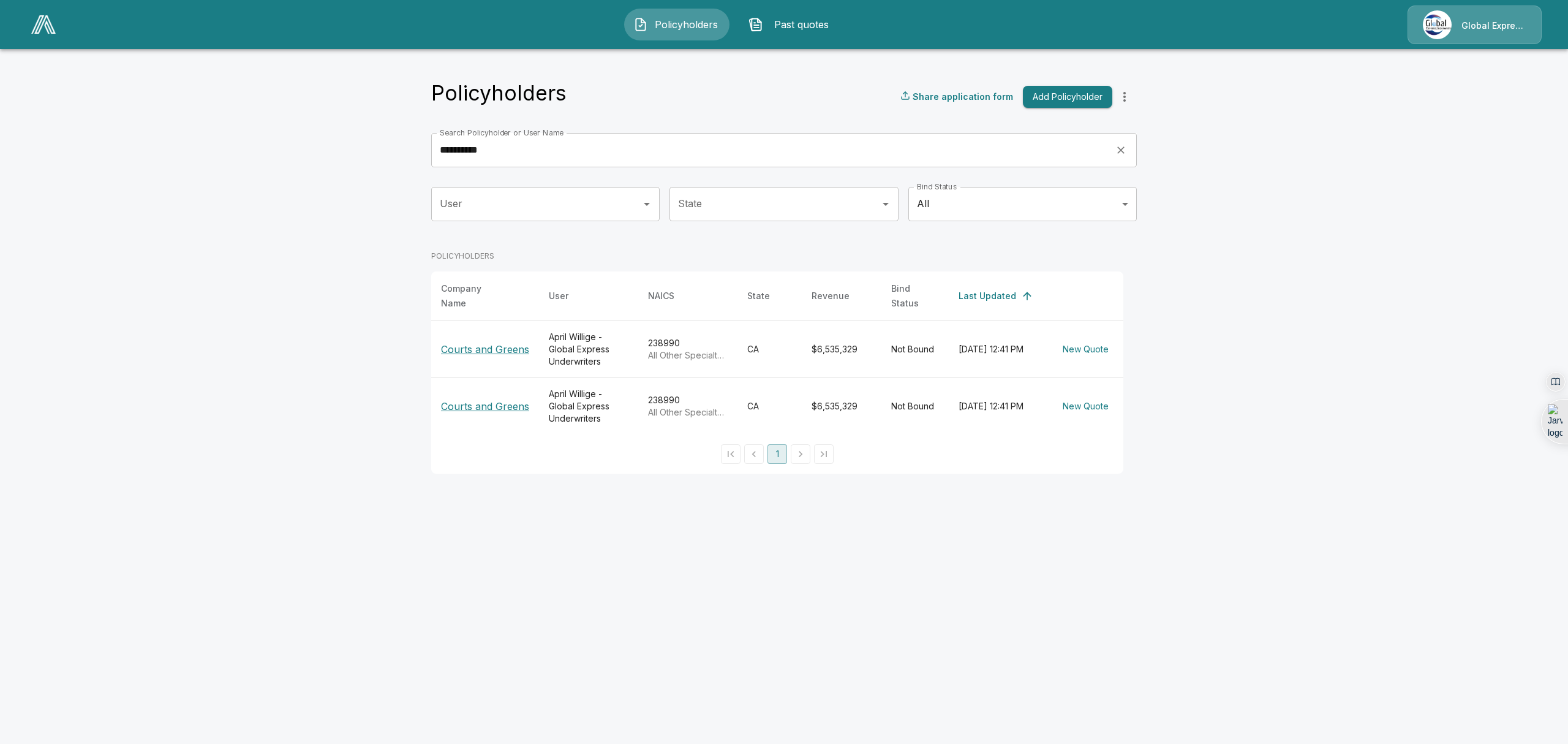
click at [480, 342] on p "Courts and Greens" at bounding box center [485, 348] width 88 height 14
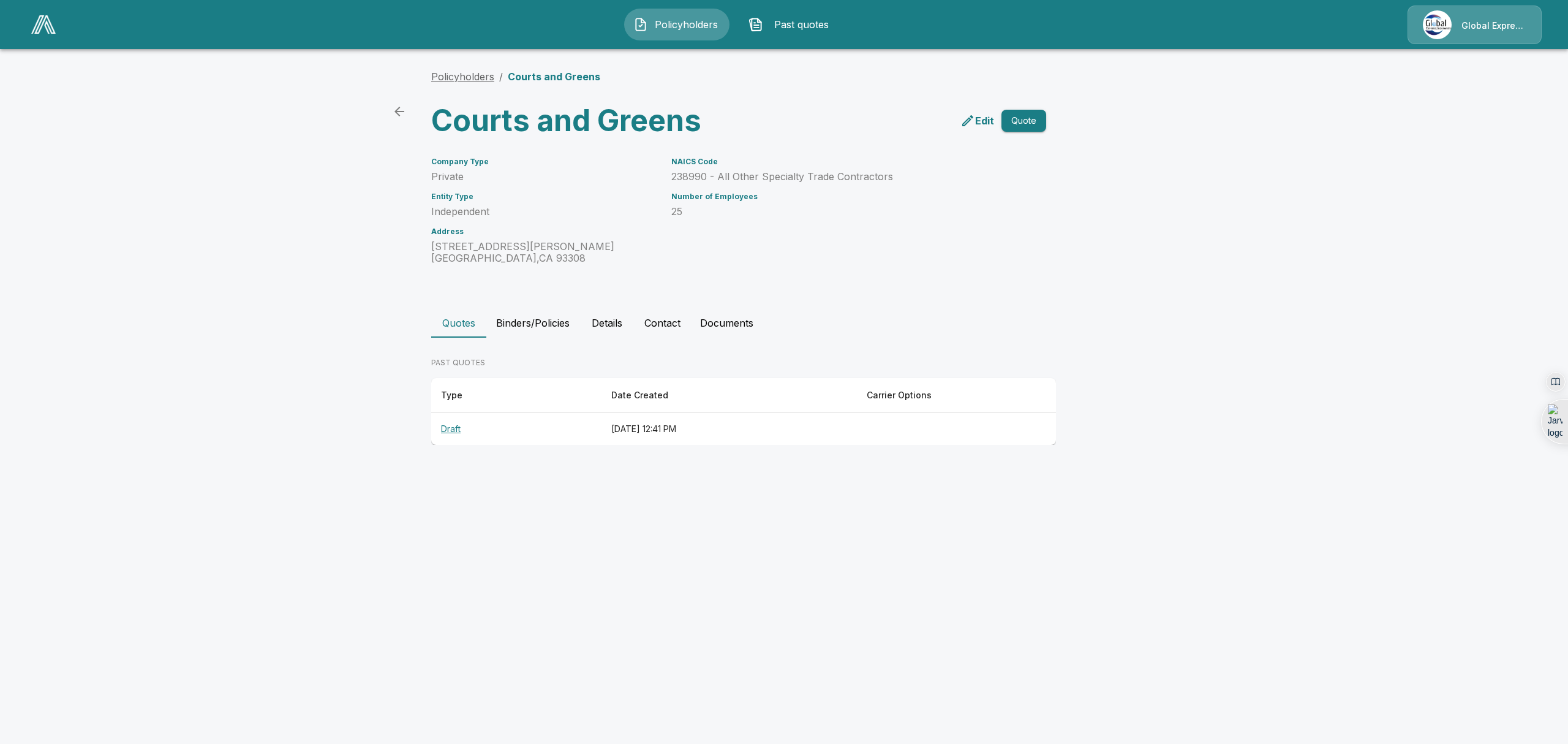
click at [457, 78] on link "Policyholders" at bounding box center [462, 76] width 63 height 12
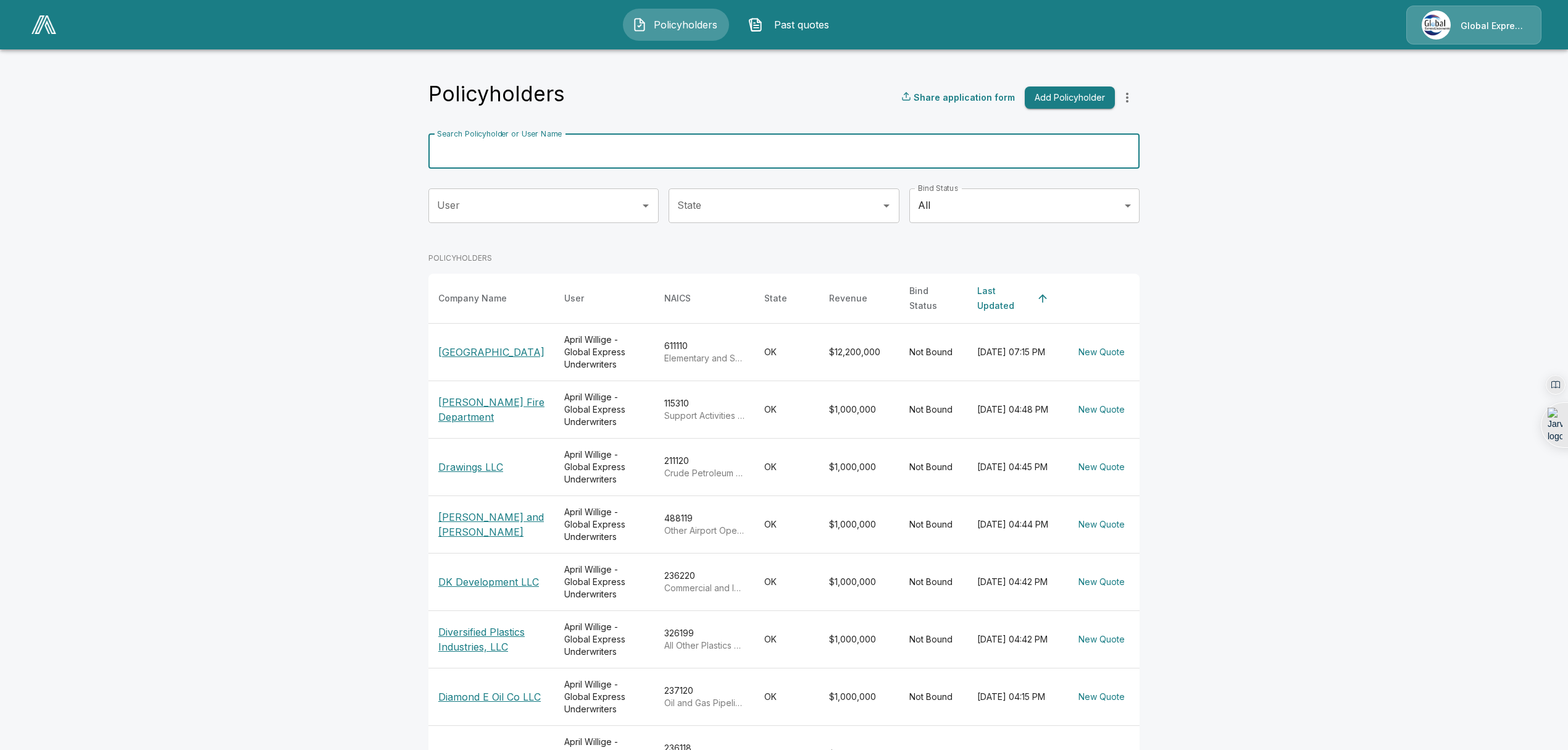
click at [525, 157] on input "Search Policyholder or User Name" at bounding box center [778, 152] width 698 height 35
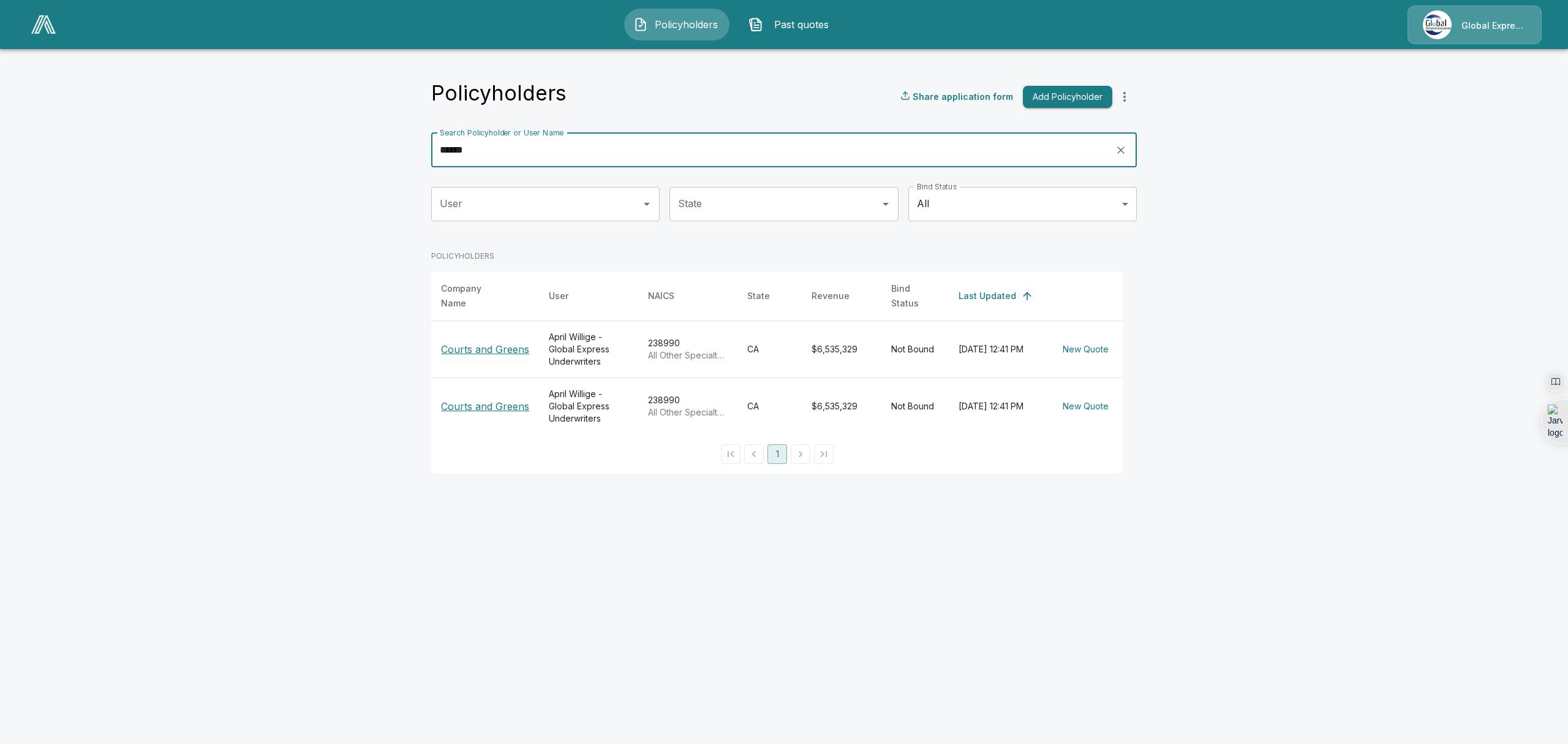
type input "******"
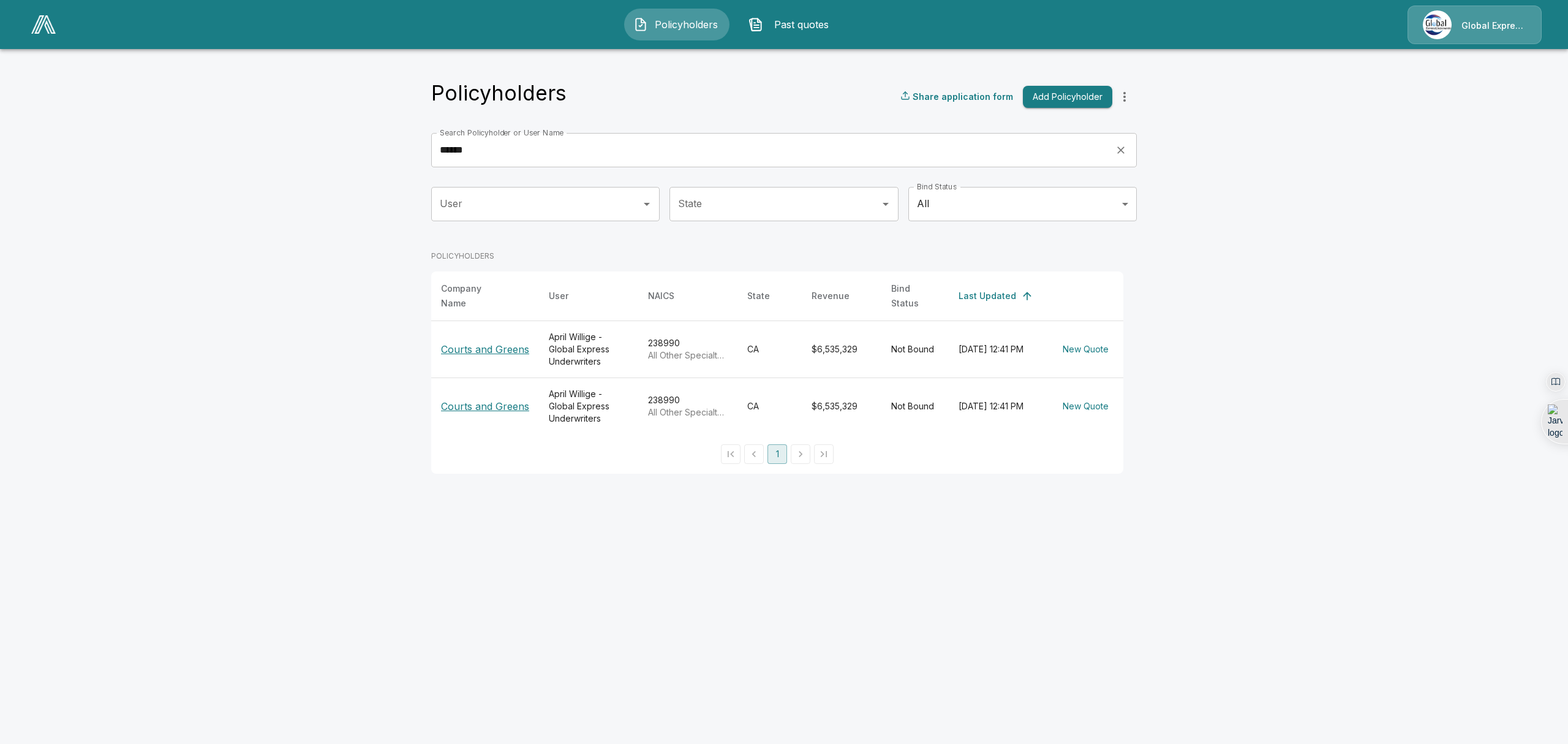
click at [474, 404] on p "Courts and Greens" at bounding box center [485, 405] width 88 height 14
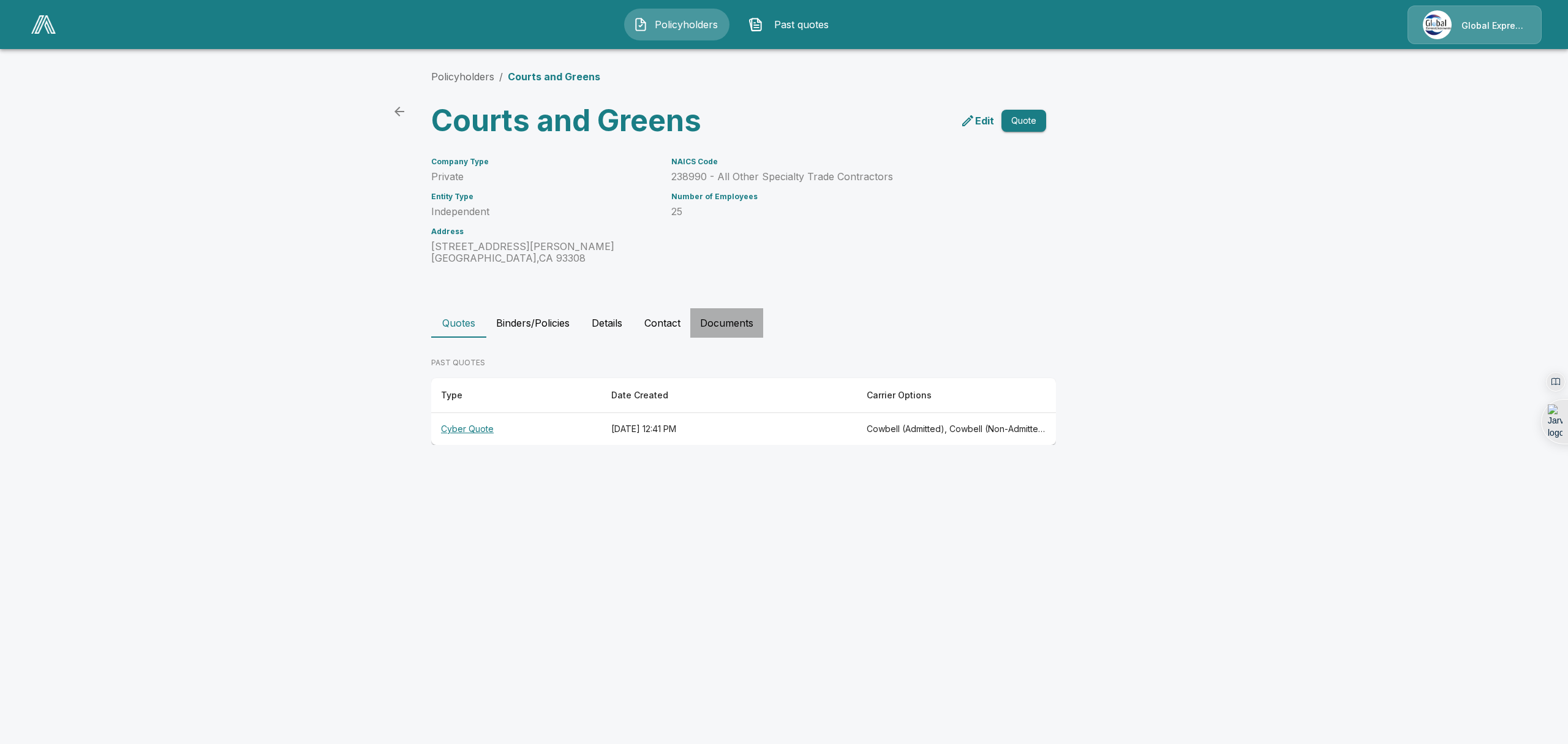
click at [727, 323] on button "Documents" at bounding box center [727, 323] width 73 height 29
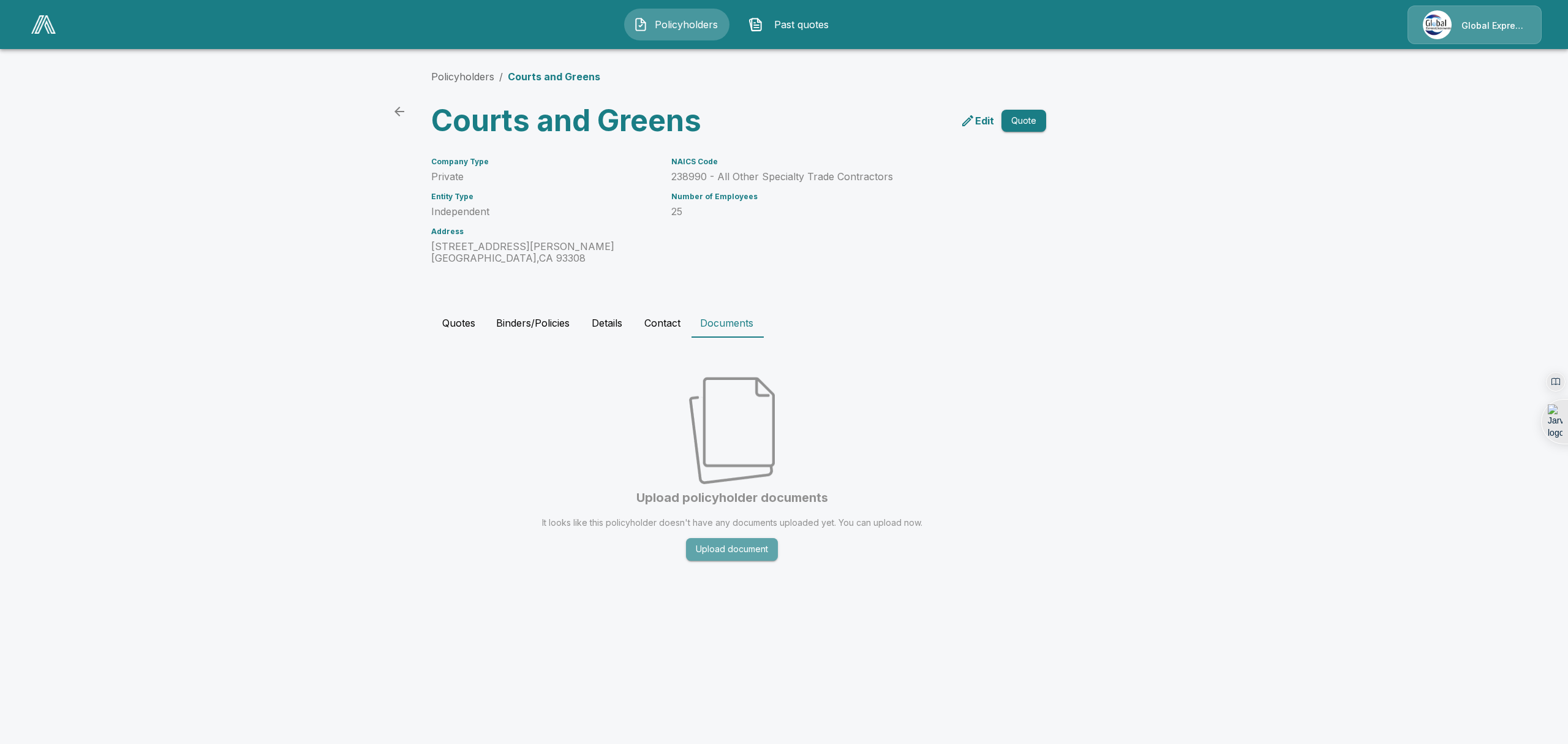
click at [701, 541] on button "Upload document" at bounding box center [732, 549] width 92 height 23
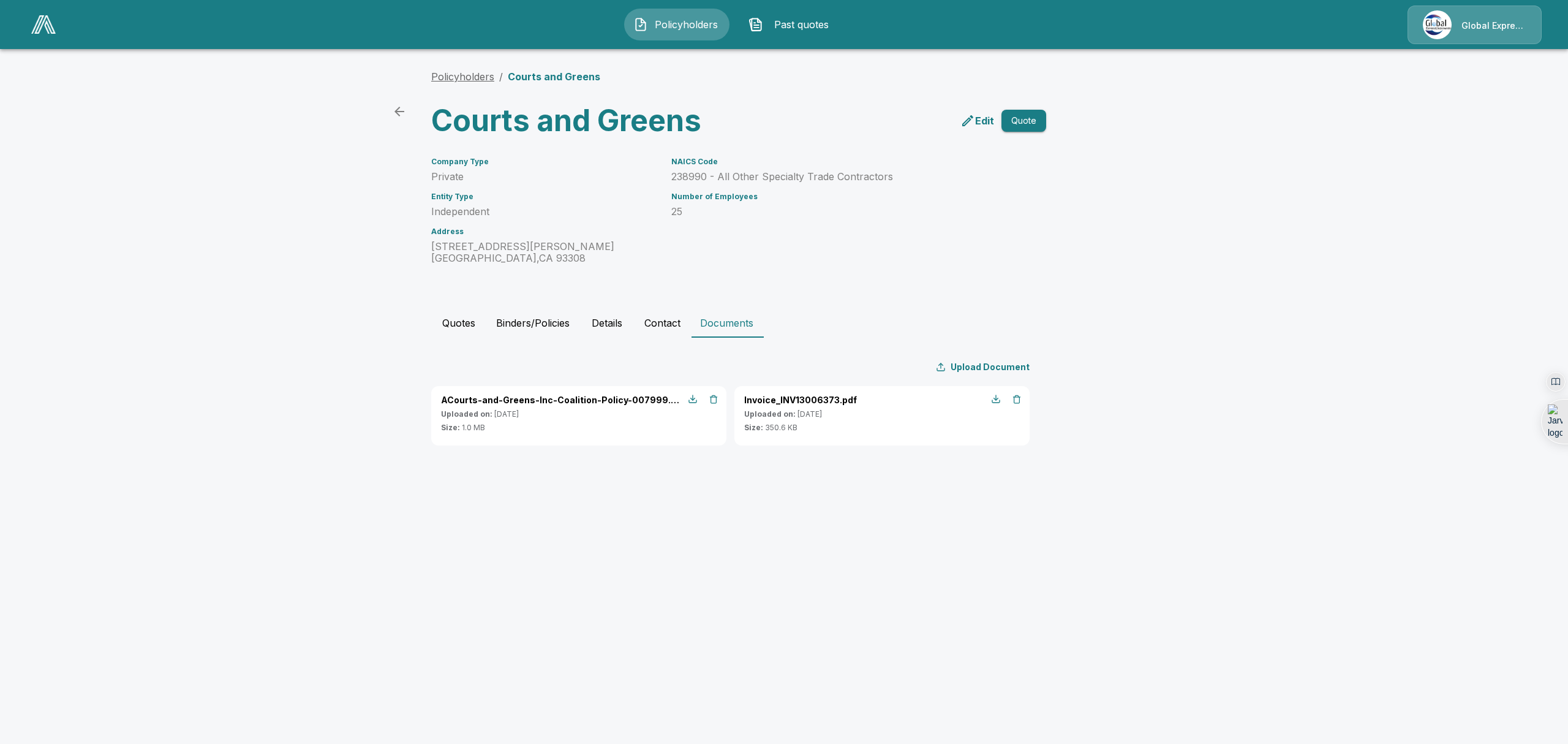
click at [459, 72] on link "Policyholders" at bounding box center [462, 76] width 63 height 12
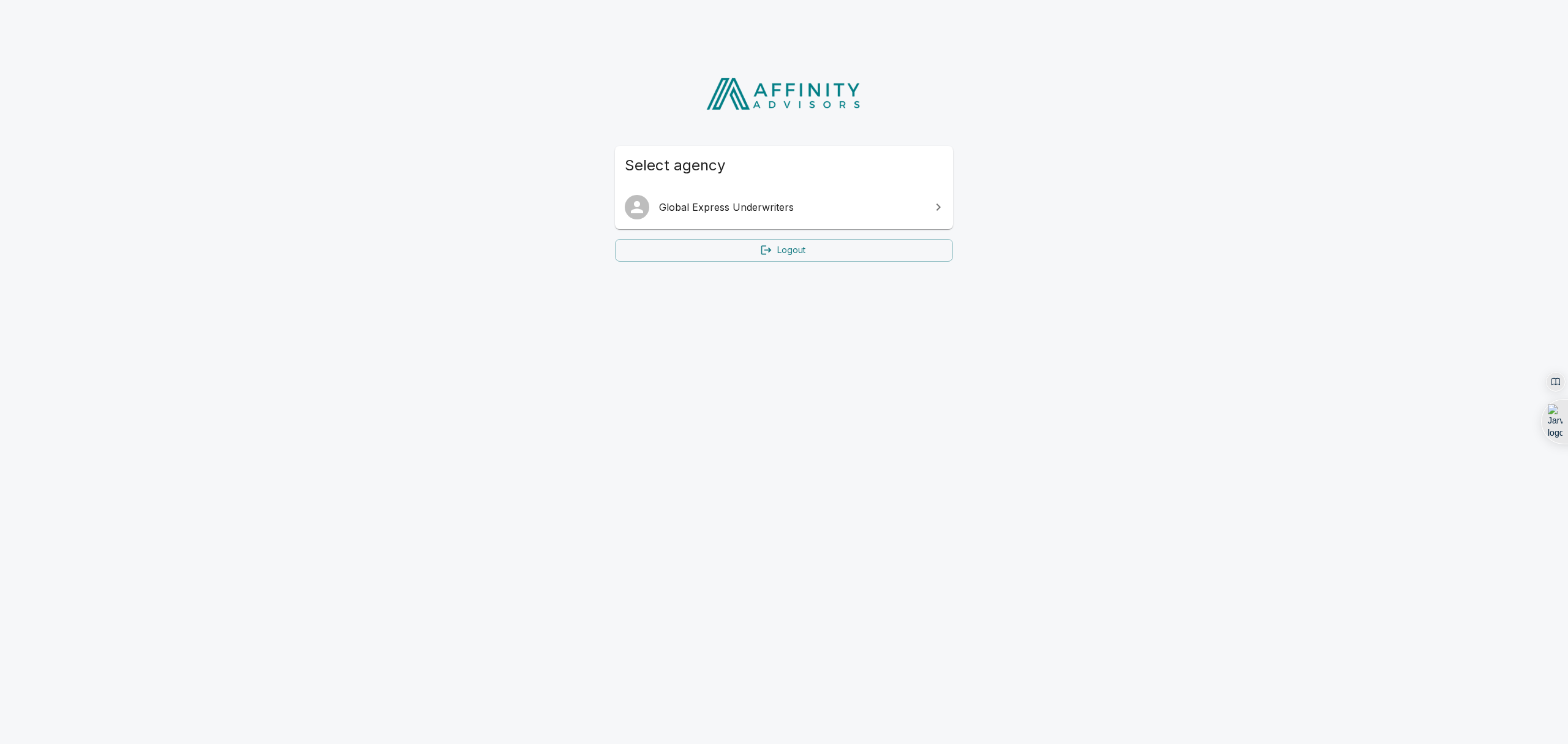
click at [696, 206] on span "Global Express Underwriters" at bounding box center [792, 206] width 265 height 14
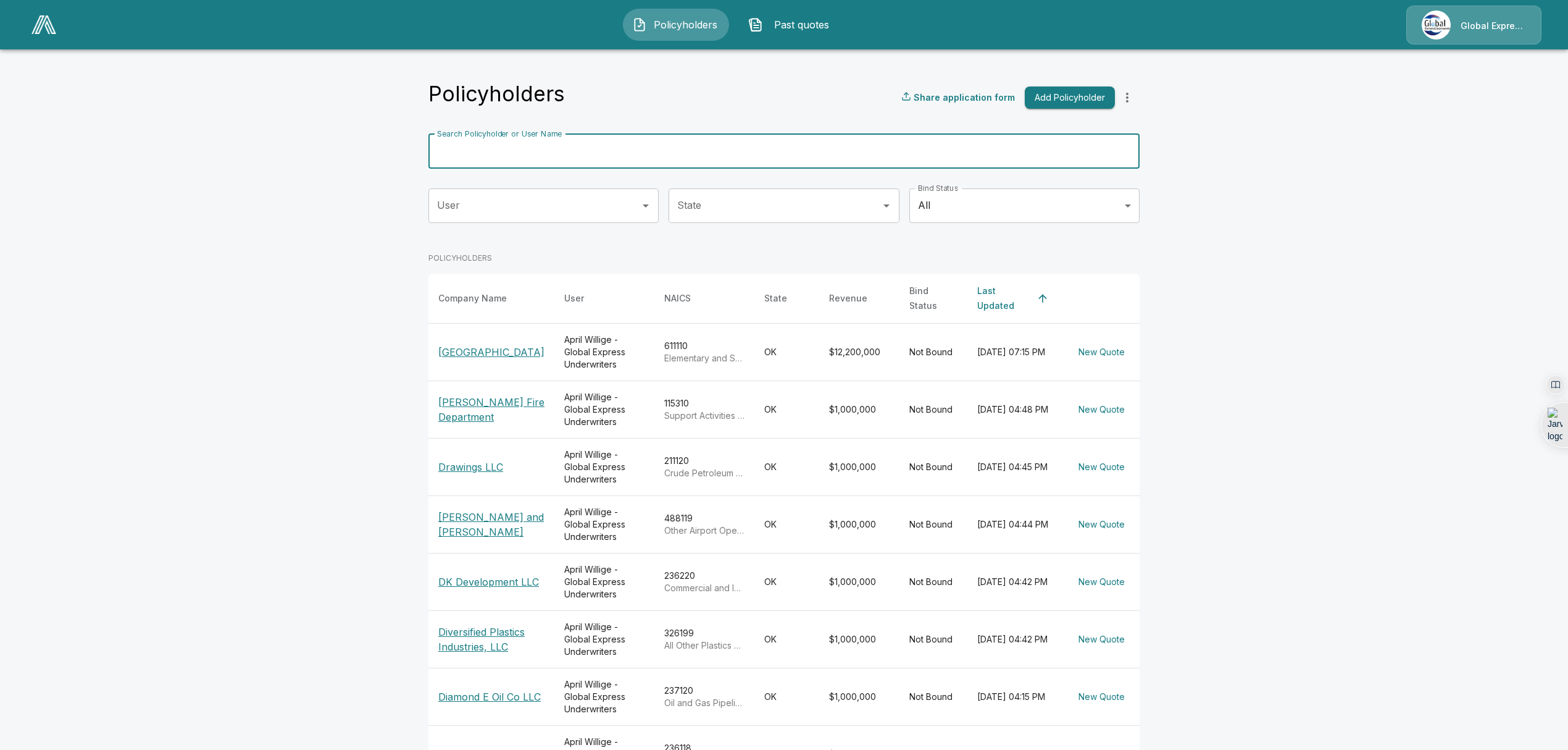
click at [579, 156] on input "Search Policyholder or User Name" at bounding box center [778, 152] width 698 height 35
type input "**********"
click at [533, 151] on input "Search Policyholder or User Name" at bounding box center [778, 152] width 698 height 35
type input "*********"
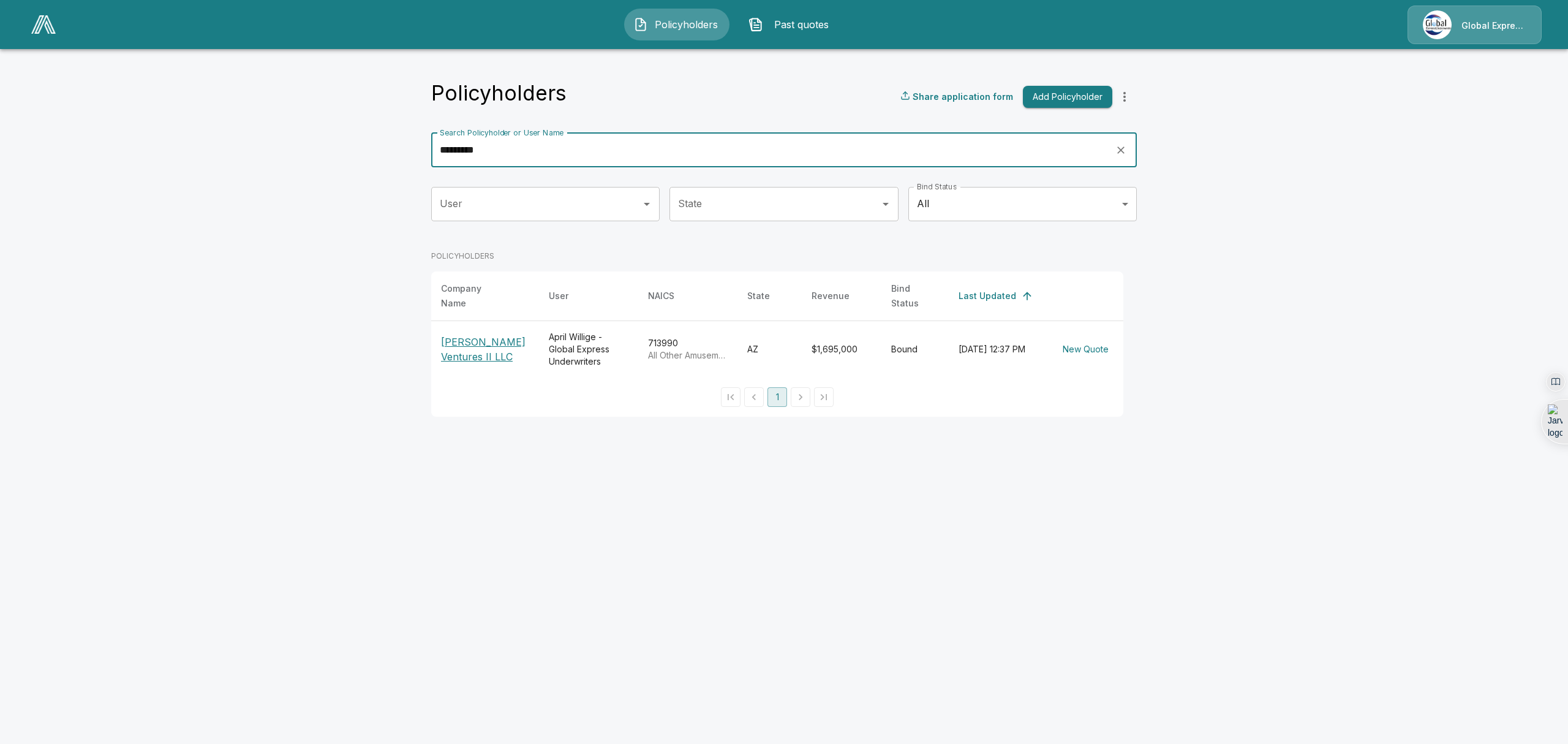
click at [486, 339] on p "[PERSON_NAME] Ventures II LLC" at bounding box center [485, 349] width 88 height 29
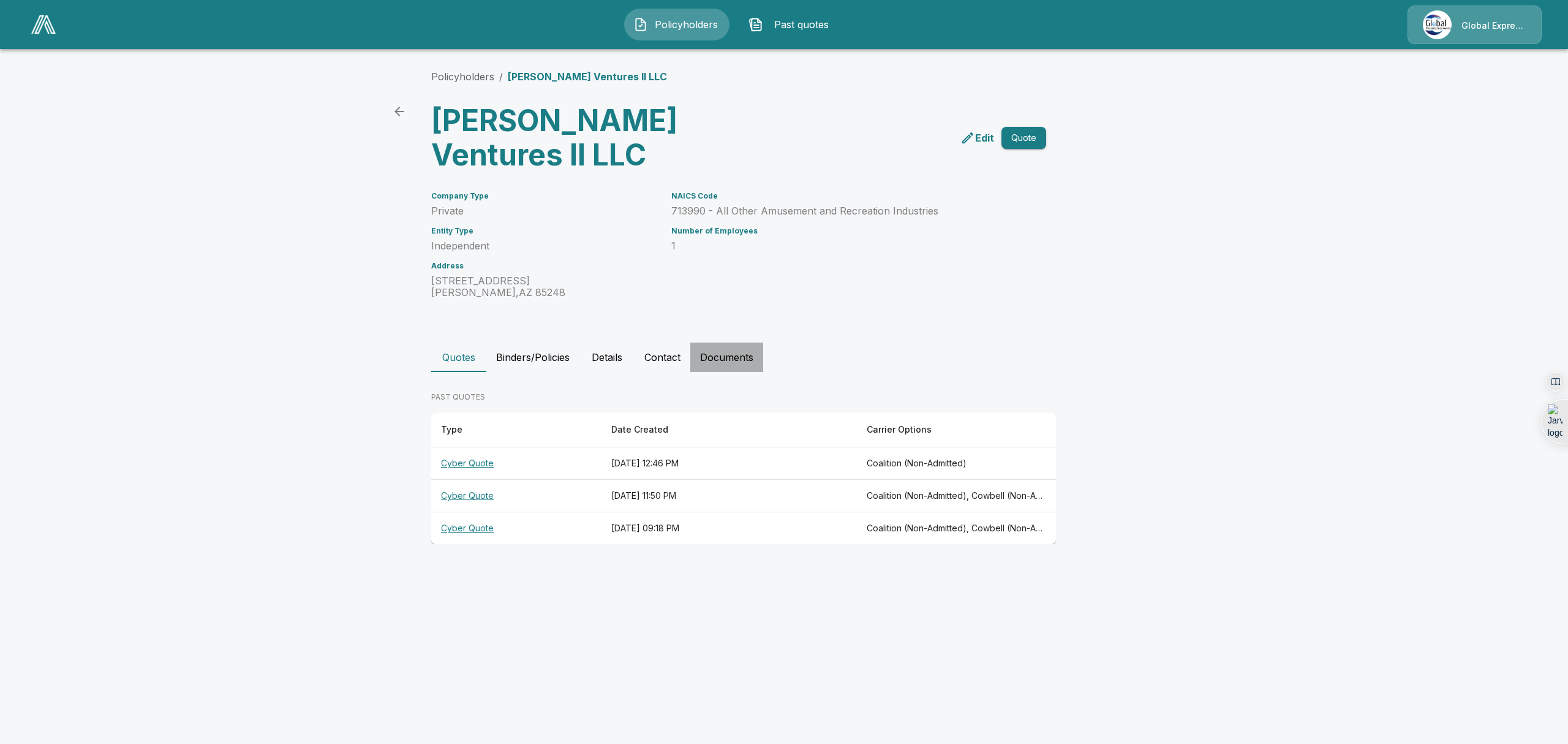
click at [728, 355] on button "Documents" at bounding box center [727, 357] width 73 height 29
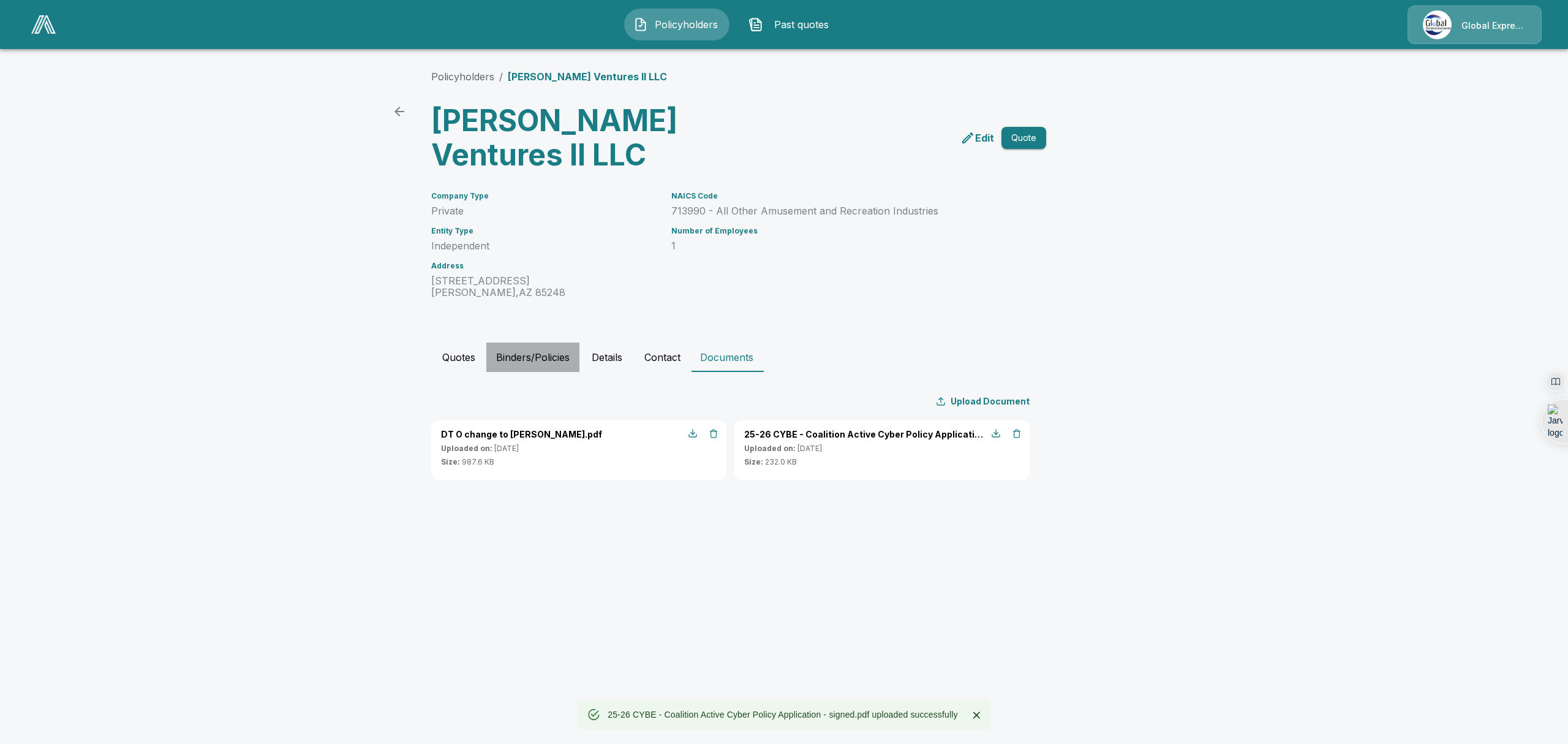
click at [531, 359] on button "Binders/Policies" at bounding box center [533, 357] width 93 height 29
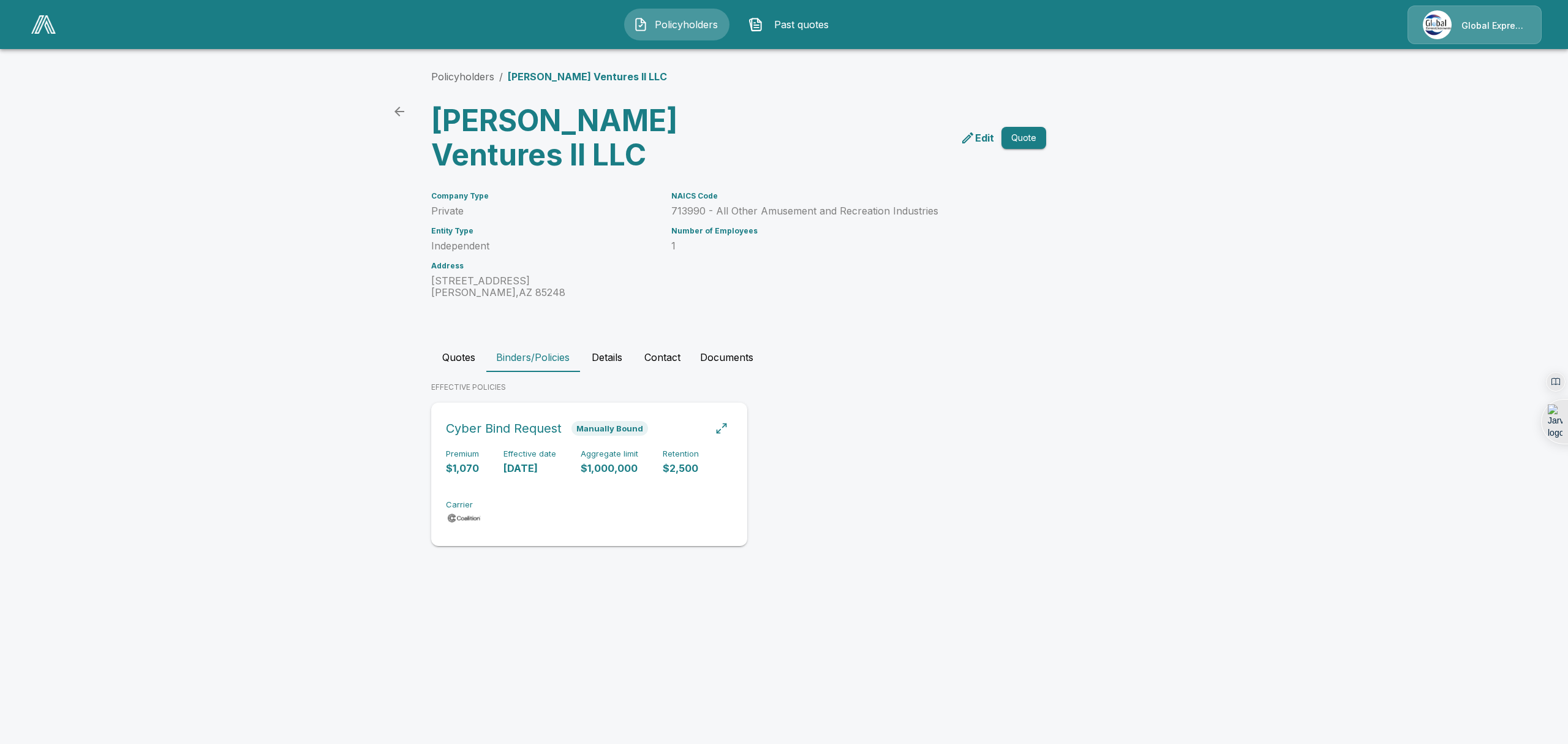
click at [538, 498] on div "Premium $1,070 Effective date [DATE] Aggregate limit $1,000,000 Retention $2,50…" at bounding box center [589, 487] width 286 height 77
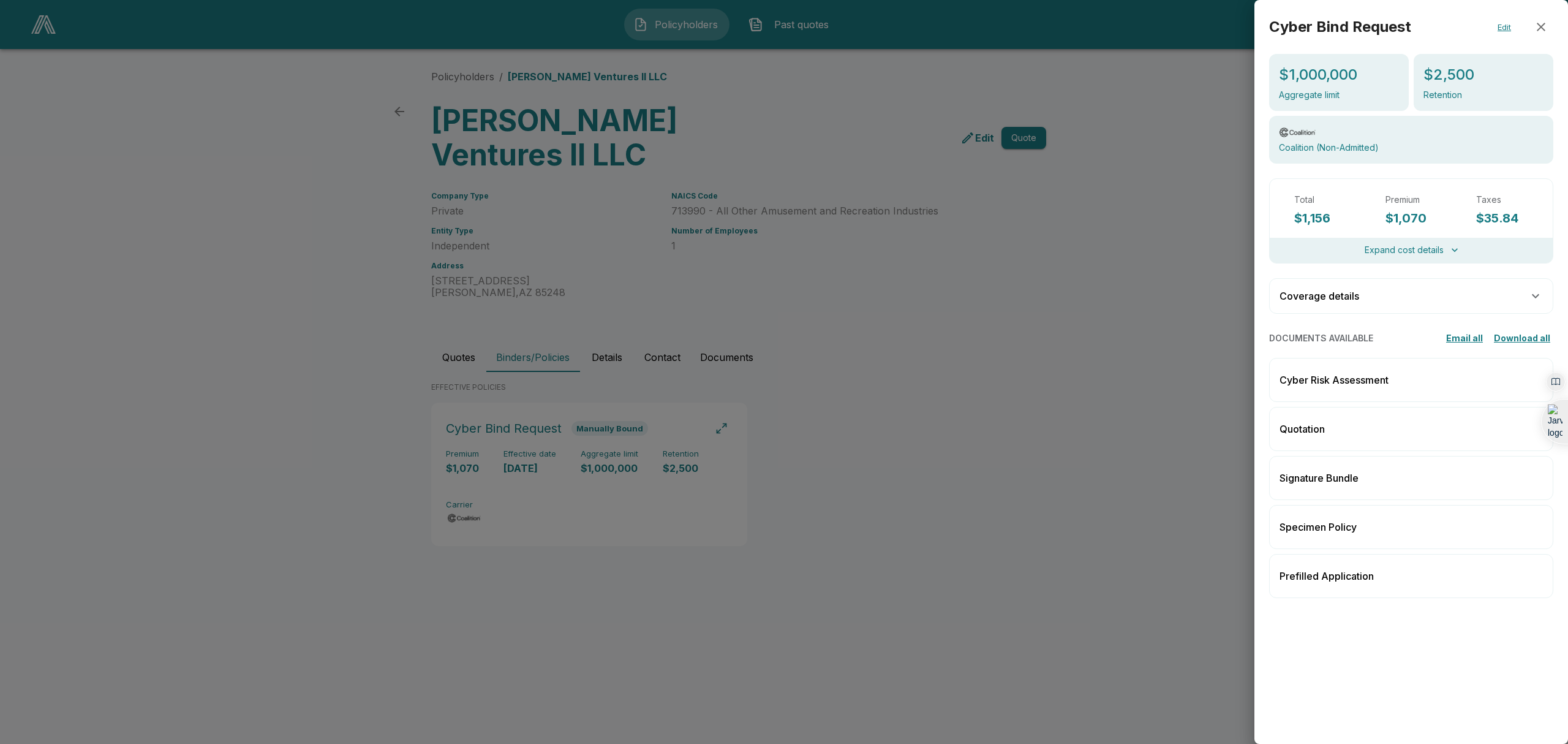
click at [1341, 478] on p "Signature Bundle" at bounding box center [1319, 477] width 79 height 14
